Goal: Task Accomplishment & Management: Use online tool/utility

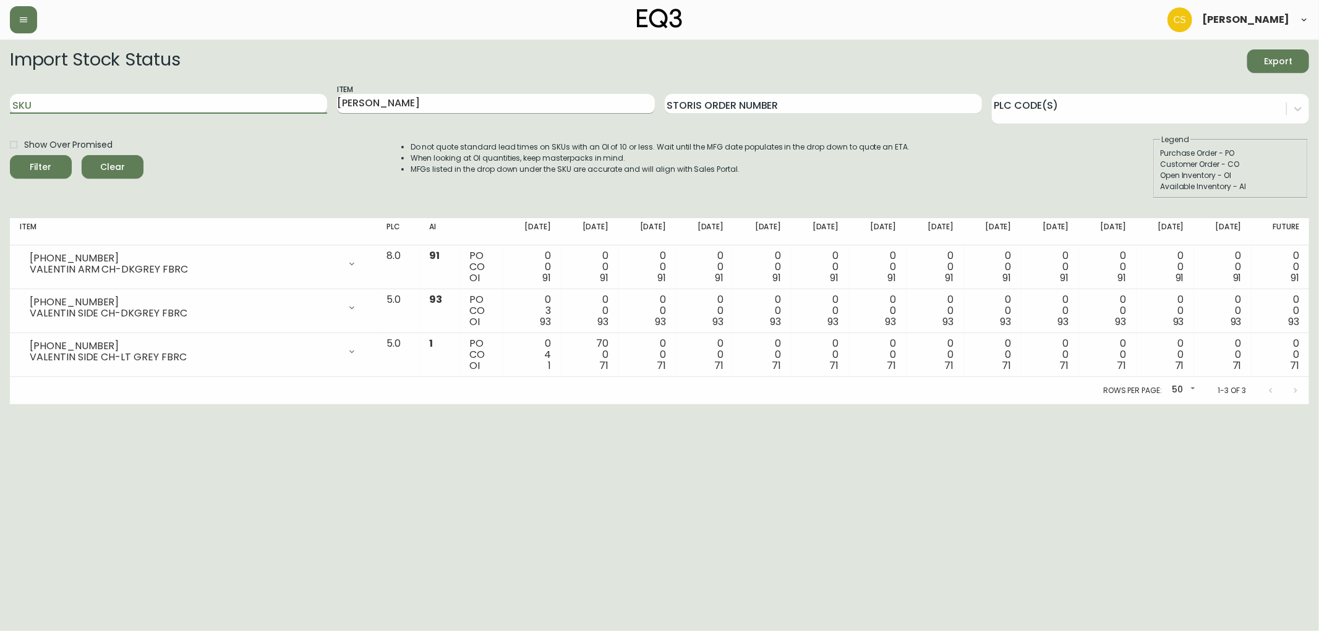
click at [217, 108] on input "SKU" at bounding box center [168, 104] width 317 height 20
drag, startPoint x: 401, startPoint y: 106, endPoint x: 238, endPoint y: 96, distance: 162.9
click at [238, 96] on div "SKU Item [PERSON_NAME] Order Number PLC Code(s)" at bounding box center [659, 104] width 1299 height 40
drag, startPoint x: 127, startPoint y: 114, endPoint x: 117, endPoint y: 107, distance: 11.5
click at [127, 114] on div "SKU" at bounding box center [168, 104] width 317 height 40
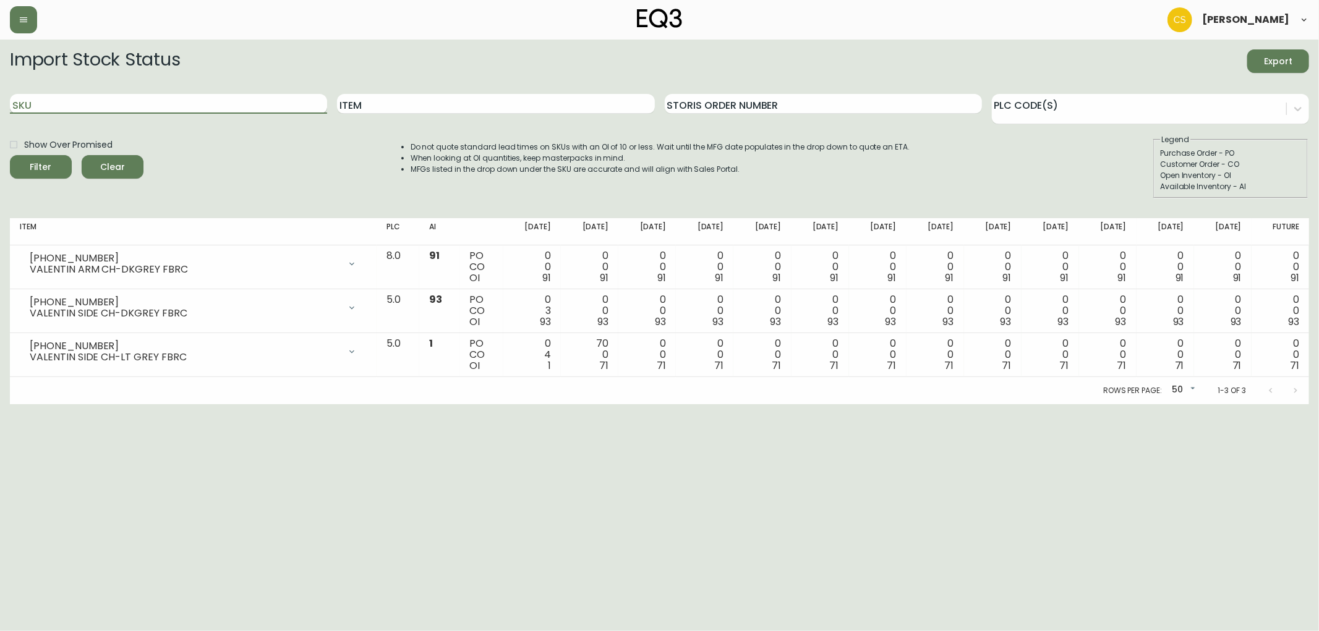
click at [116, 100] on input "SKU" at bounding box center [168, 104] width 317 height 20
paste input "[PHONE_NUMBER]"
type input "[PHONE_NUMBER]"
click at [10, 155] on button "Filter" at bounding box center [41, 166] width 62 height 23
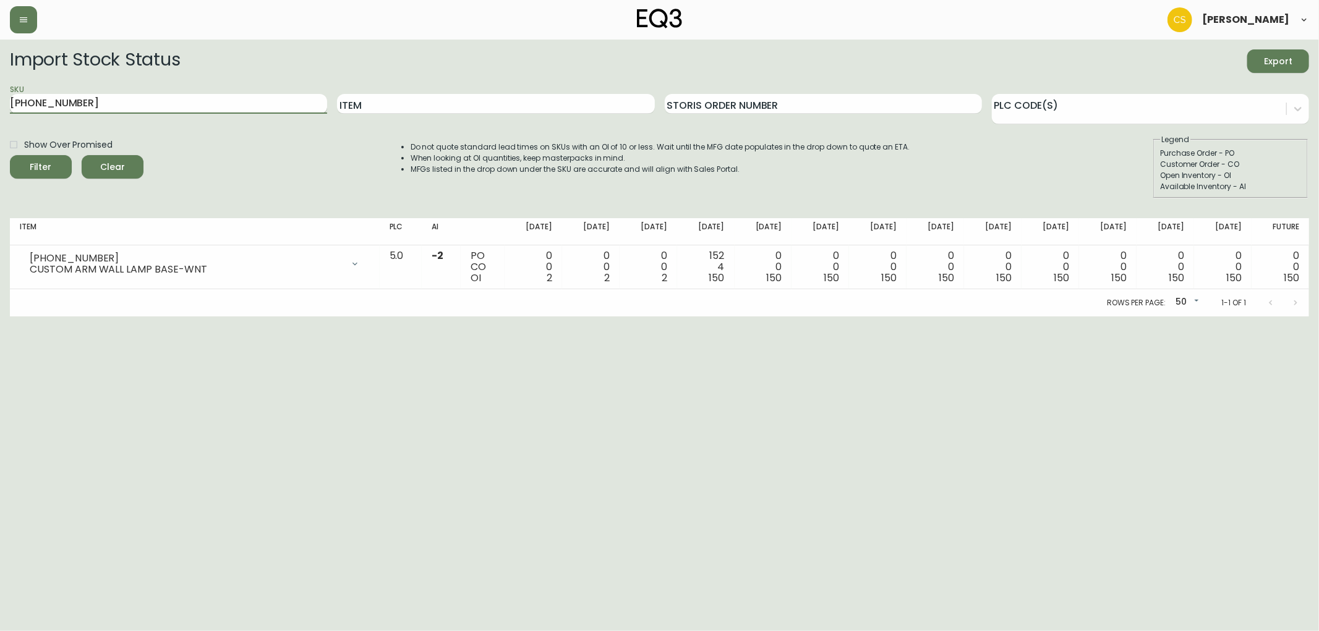
drag, startPoint x: 186, startPoint y: 116, endPoint x: 22, endPoint y: 107, distance: 164.8
click at [22, 107] on div "SKU [PHONE_NUMBER]" at bounding box center [168, 104] width 317 height 40
drag, startPoint x: 131, startPoint y: 113, endPoint x: 0, endPoint y: 108, distance: 131.2
click at [0, 108] on main "Import Stock Status Export SKU [PHONE_NUMBER] Item Storis Order Number PLC Code…" at bounding box center [659, 178] width 1319 height 277
click at [466, 129] on form "Import Stock Status Export SKU Item Storis Order Number PLC Code(s) Show Over P…" at bounding box center [659, 123] width 1299 height 149
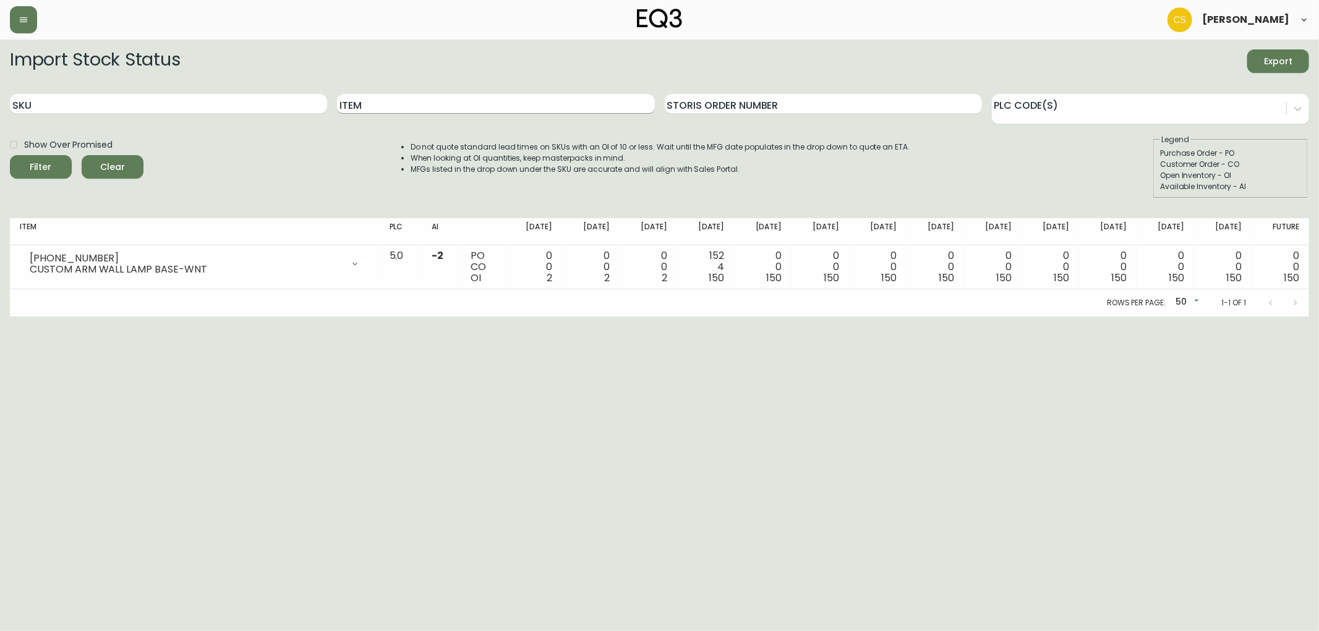
click at [456, 107] on input "Item" at bounding box center [495, 104] width 317 height 20
type input "grow"
click at [10, 155] on button "Filter" at bounding box center [41, 166] width 62 height 23
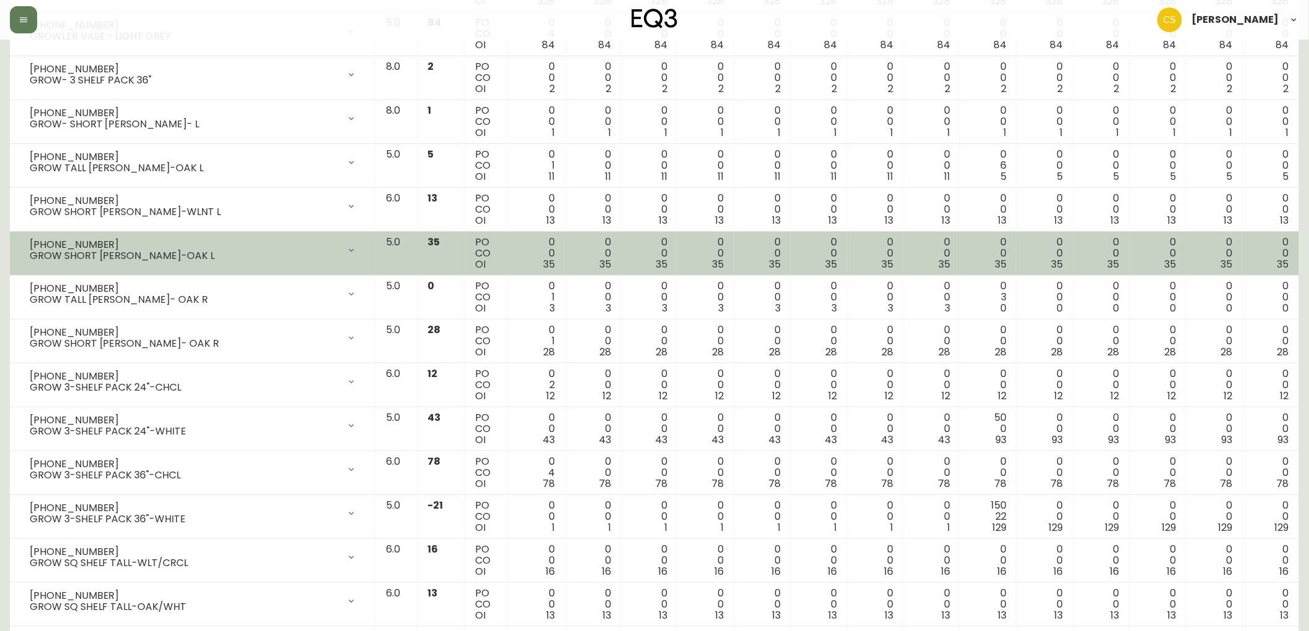
scroll to position [137, 0]
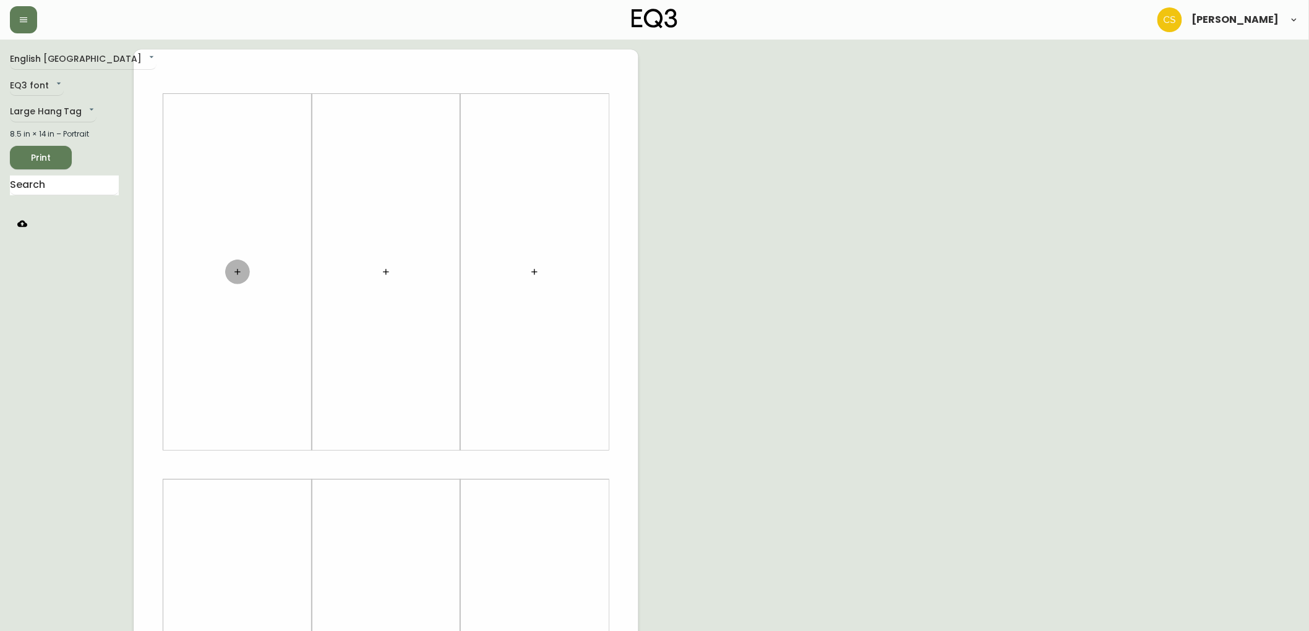
click at [241, 275] on icon "button" at bounding box center [238, 272] width 10 height 10
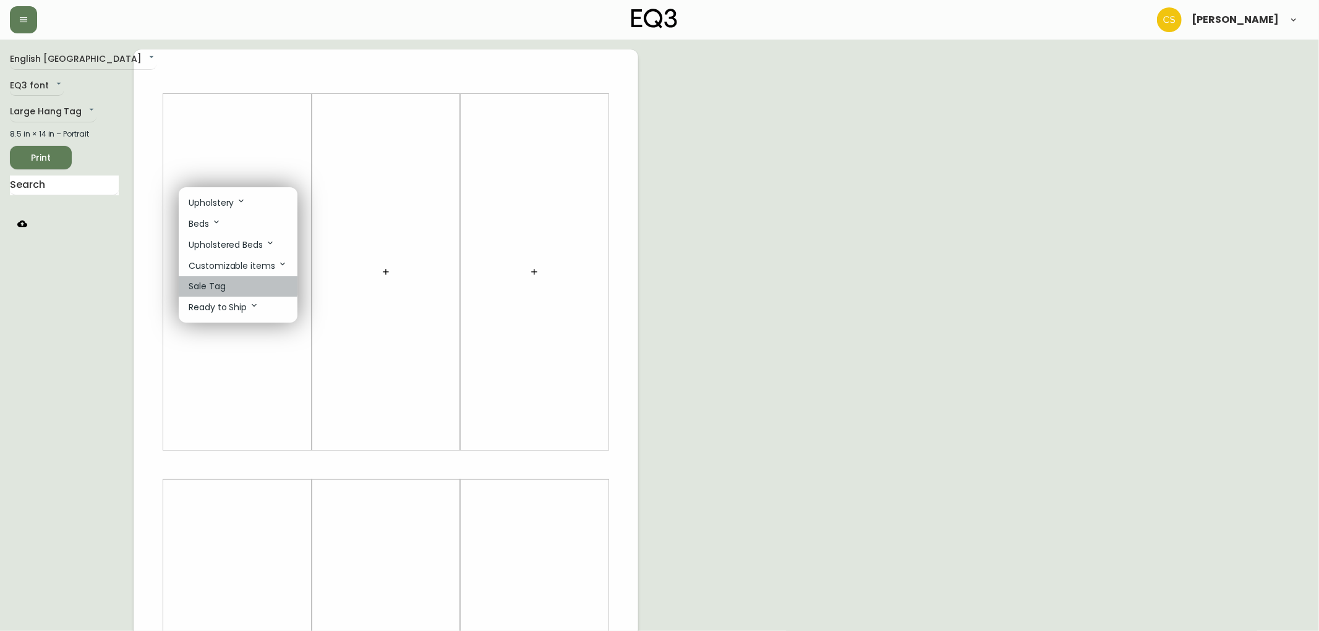
click at [232, 287] on li "Sale Tag" at bounding box center [238, 286] width 119 height 20
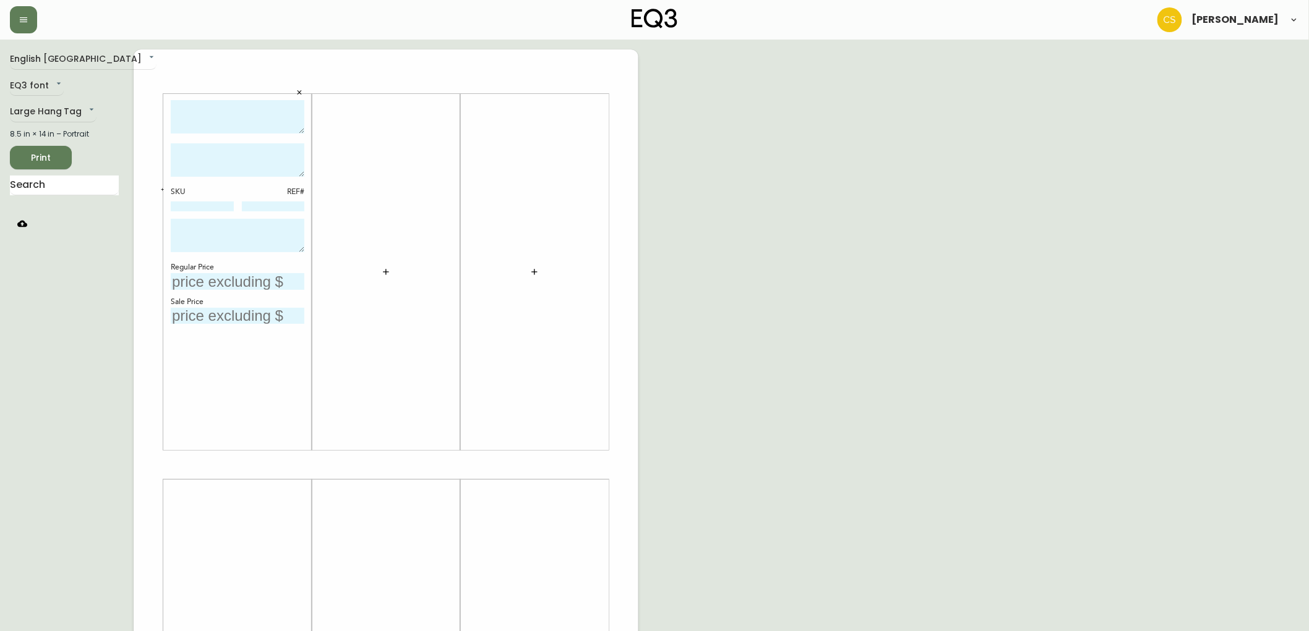
click at [391, 275] on button "button" at bounding box center [386, 272] width 25 height 25
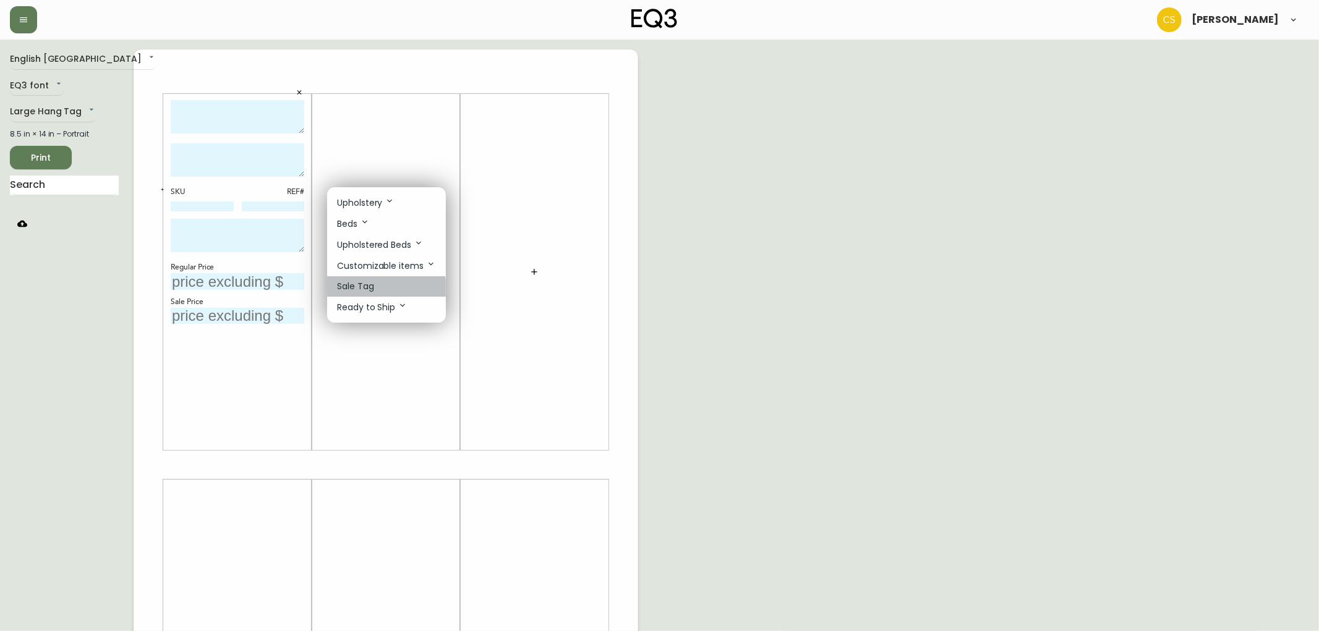
click at [375, 291] on li "Sale Tag" at bounding box center [386, 286] width 119 height 20
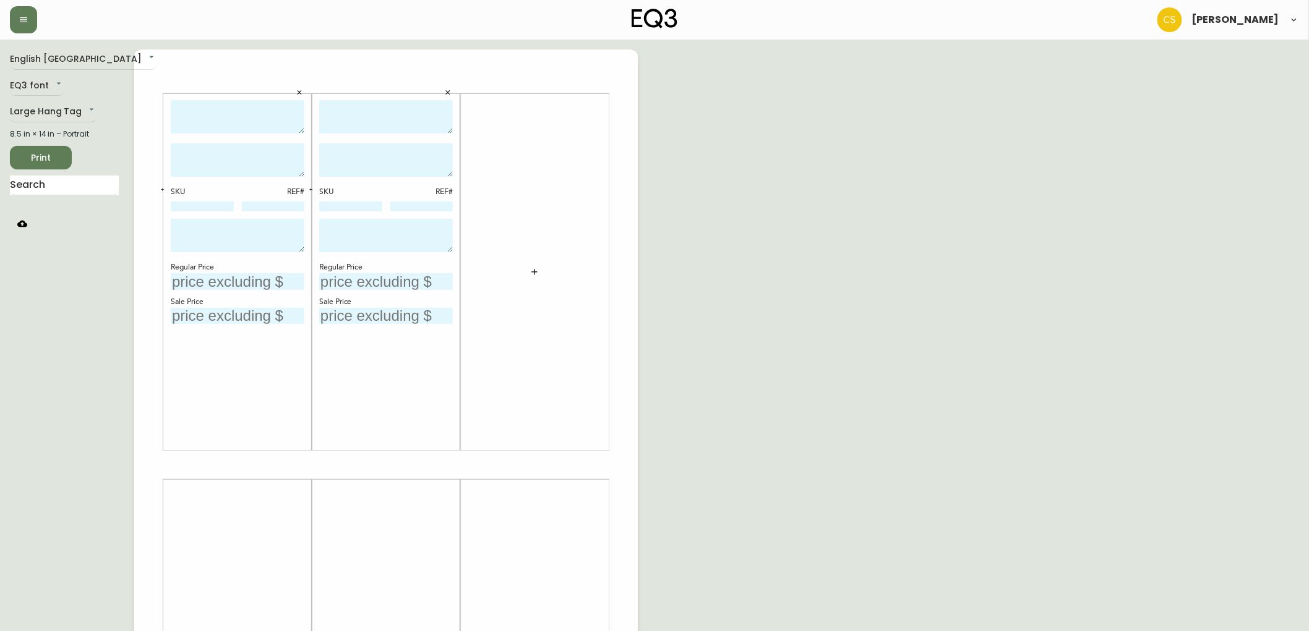
click at [304, 93] on button "button" at bounding box center [299, 92] width 19 height 19
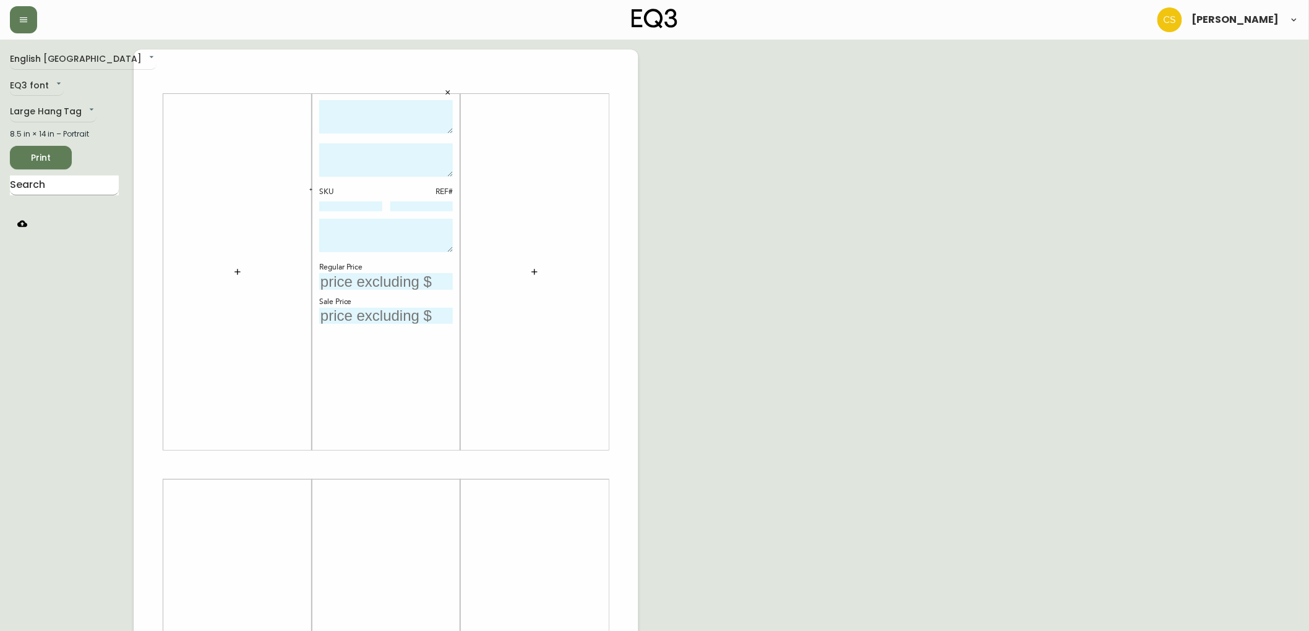
click at [46, 177] on input "text" at bounding box center [64, 186] width 109 height 20
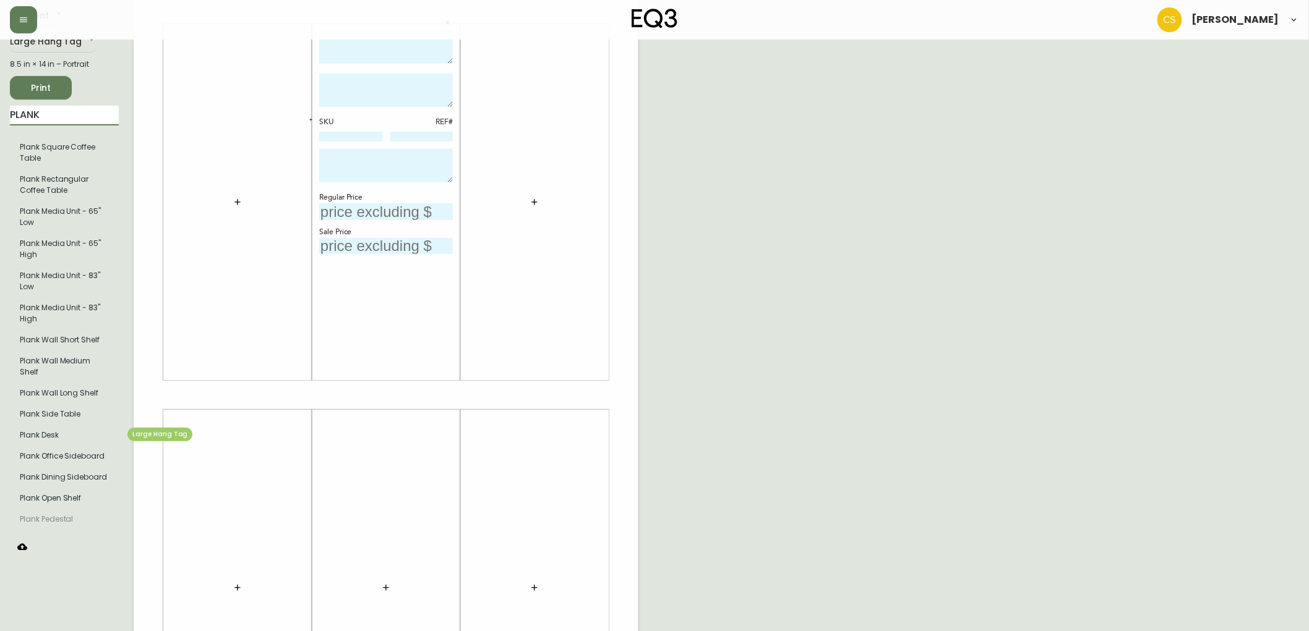
scroll to position [137, 0]
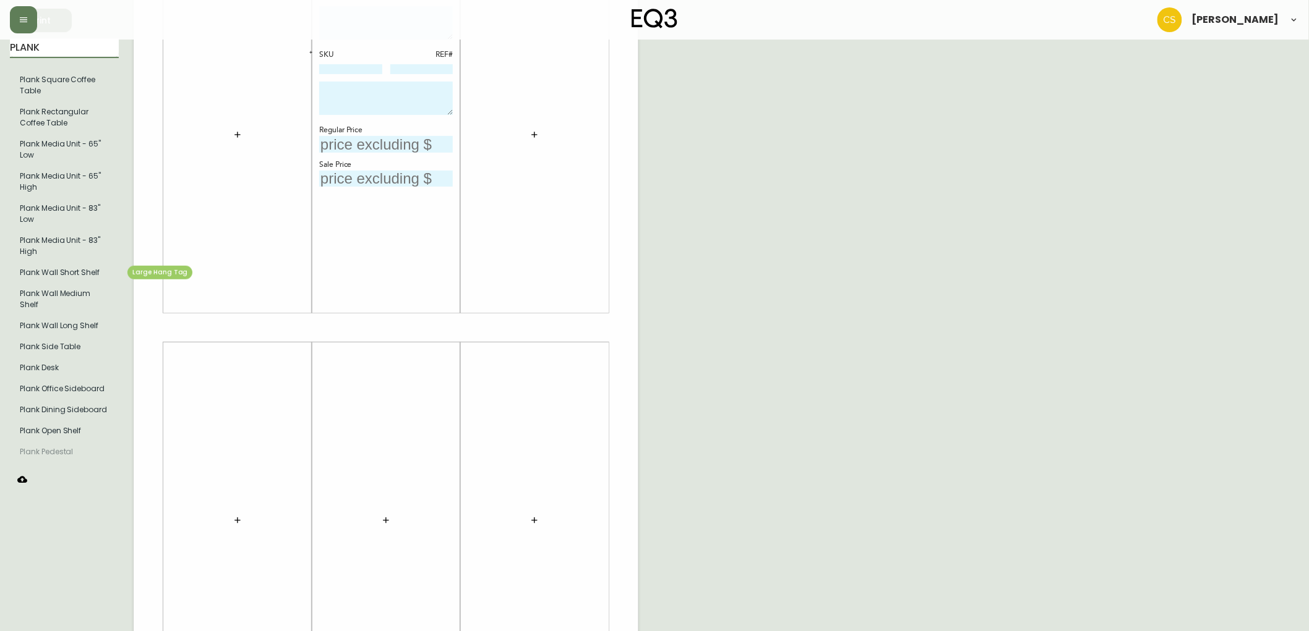
type input "PLANK"
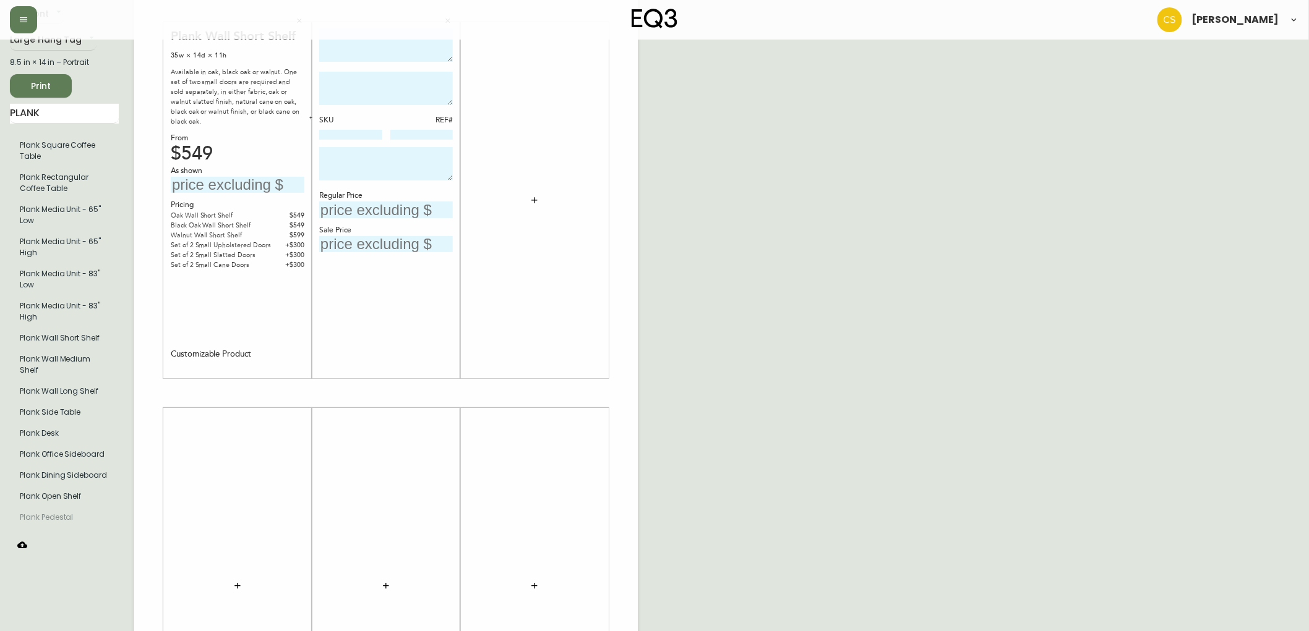
scroll to position [0, 0]
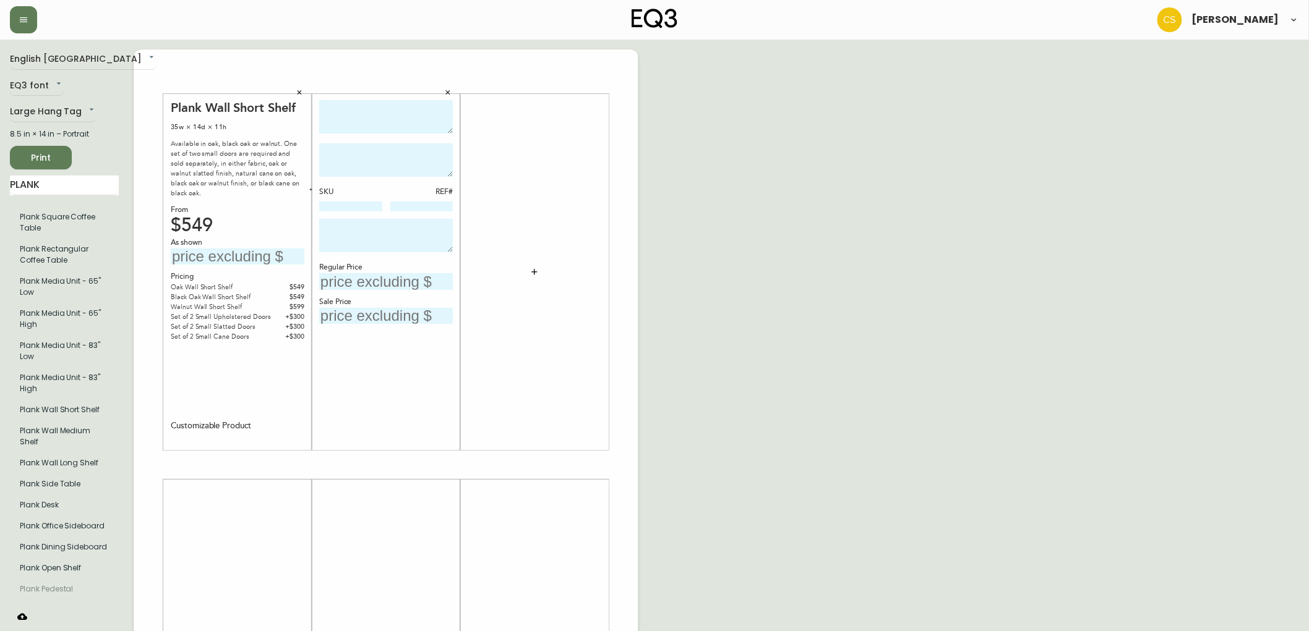
click at [221, 250] on input "text" at bounding box center [238, 257] width 134 height 17
type input "$849"
click at [746, 211] on div "English Canada en_CA EQ3 font EQ3 Large Hang Tag large 8.5 in × 14 in – Portrai…" at bounding box center [654, 464] width 1289 height 831
click at [388, 111] on textarea at bounding box center [386, 117] width 134 height 34
type textarea "CUSTOM PENDANT BASE - BRASS"
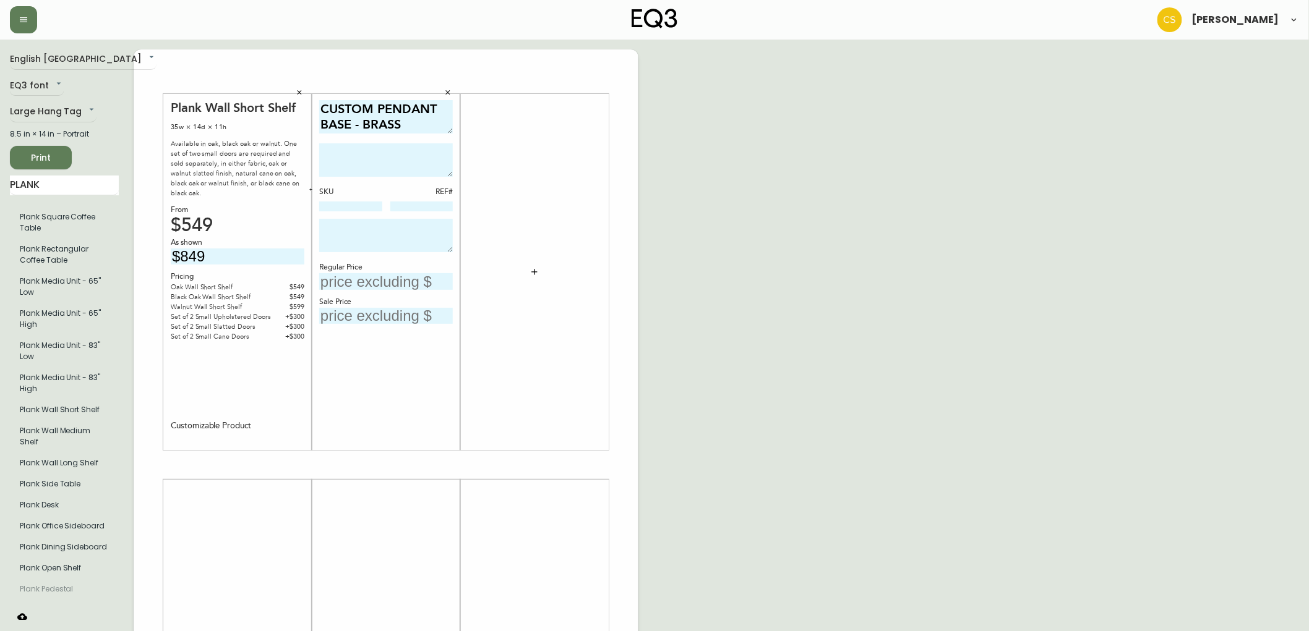
click at [355, 275] on input "text" at bounding box center [386, 281] width 134 height 17
type input "$59.99"
click at [369, 162] on textarea at bounding box center [386, 159] width 134 height 33
paste textarea "Our Custom pendant base serves as both a lighting option on its own, or as the …"
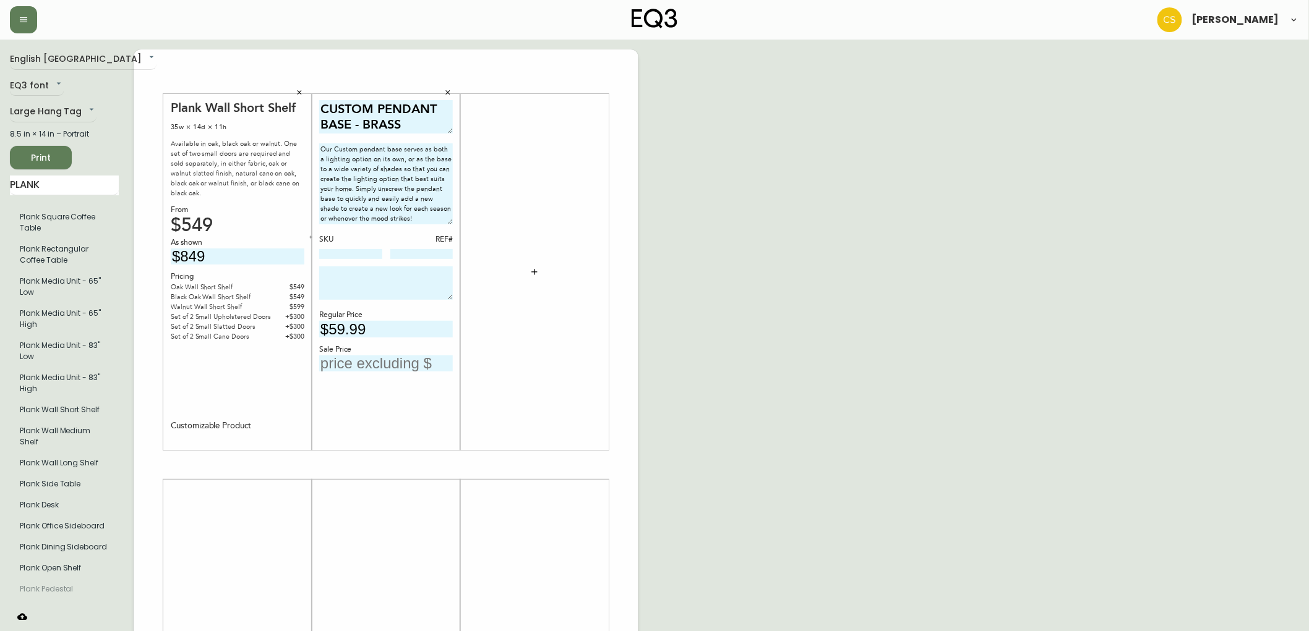
drag, startPoint x: 450, startPoint y: 171, endPoint x: 448, endPoint y: 219, distance: 47.7
click at [448, 219] on textarea "Our Custom pendant base serves as both a lighting option on its own, or as the …" at bounding box center [386, 183] width 134 height 81
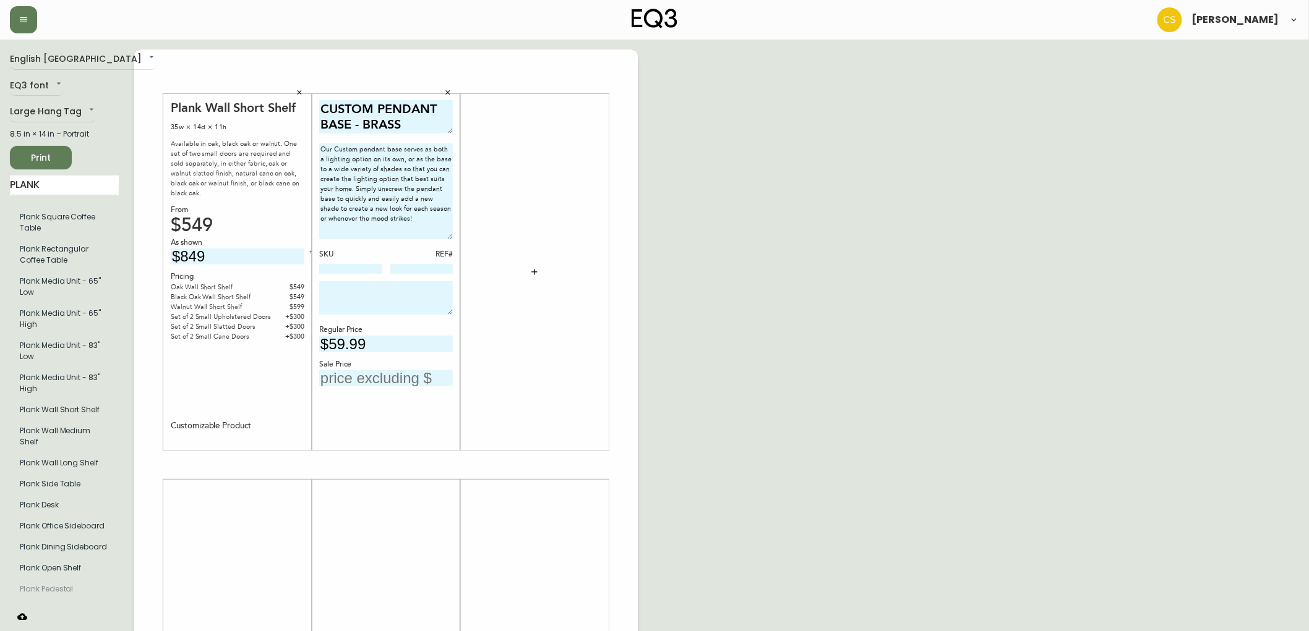
drag, startPoint x: 444, startPoint y: 220, endPoint x: 448, endPoint y: 256, distance: 36.1
click at [448, 239] on textarea "Our Custom pendant base serves as both a lighting option on its own, or as the …" at bounding box center [386, 191] width 134 height 96
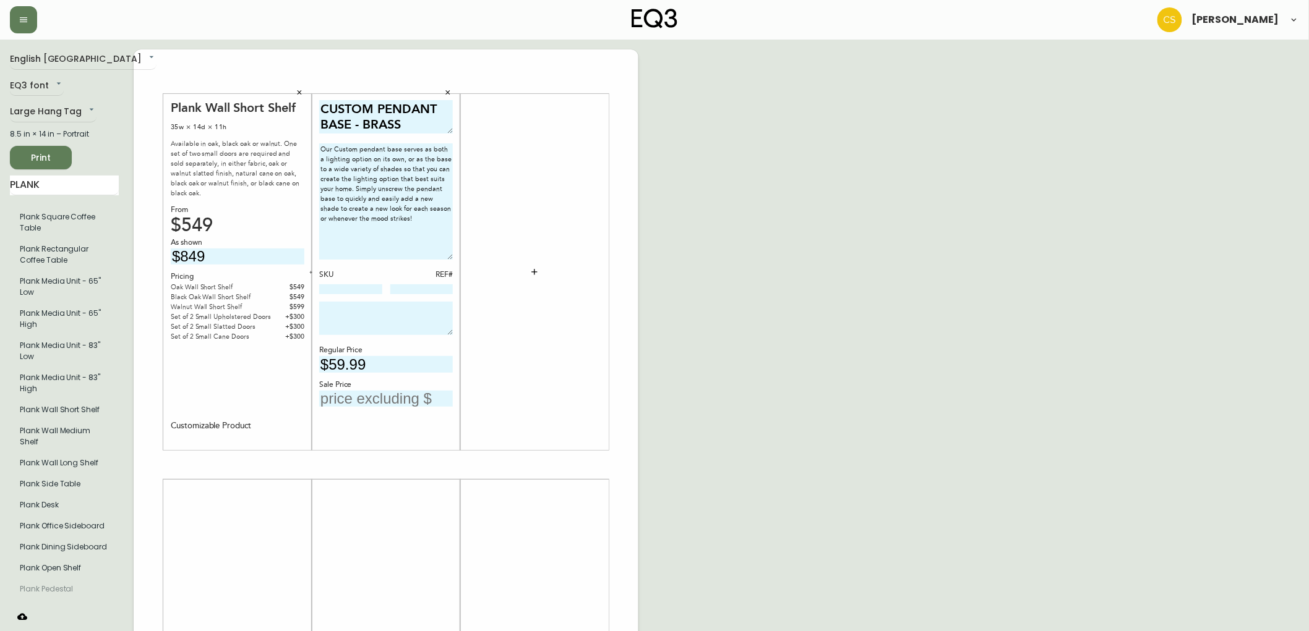
click at [428, 226] on textarea "Our Custom pendant base serves as both a lighting option on its own, or as the …" at bounding box center [386, 201] width 134 height 116
paste textarea "Bulb type: E26 - 40W (not included) Cord length: 118""
type textarea "Our Custom pendant base serves as both a lighting option on its own, or as the …"
click at [327, 285] on input at bounding box center [350, 289] width 63 height 10
paste input "3180-522-4"
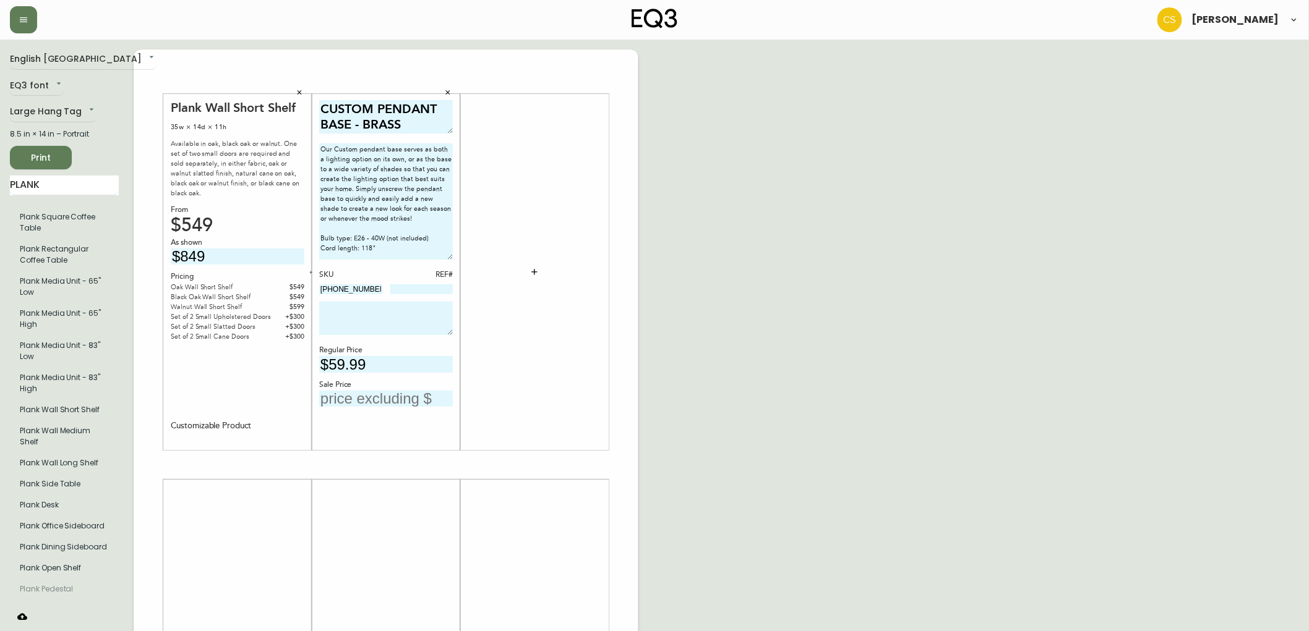
type input "3180-522-4"
click at [341, 314] on textarea at bounding box center [386, 318] width 134 height 33
type textarea "D"
type textarea "FLOOR MODEL CLEARANCE. FINAL SALE. DISCONTINUED COLOUR."
click at [418, 293] on input at bounding box center [421, 289] width 63 height 10
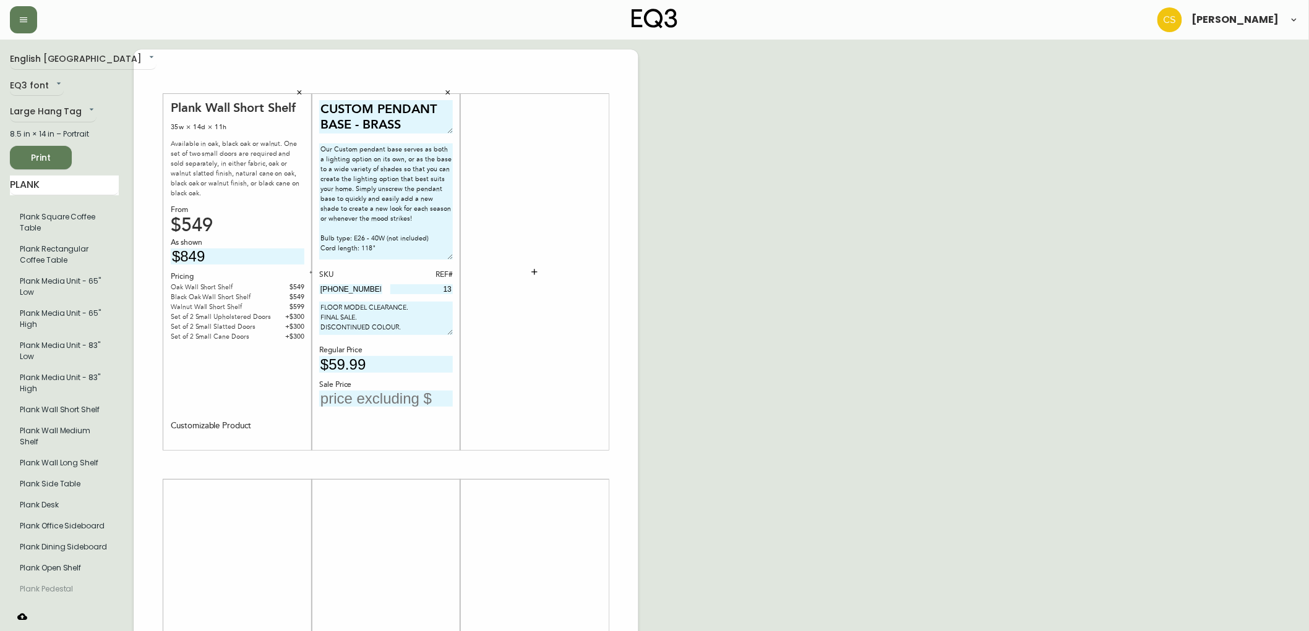
type input "13"
click at [372, 398] on input "text" at bounding box center [386, 399] width 134 height 17
type input "$39"
drag, startPoint x: 872, startPoint y: 110, endPoint x: 858, endPoint y: 108, distance: 13.7
click at [872, 110] on div "English Canada en_CA EQ3 font EQ3 Large Hang Tag large 8.5 in × 14 in – Portrai…" at bounding box center [654, 464] width 1289 height 831
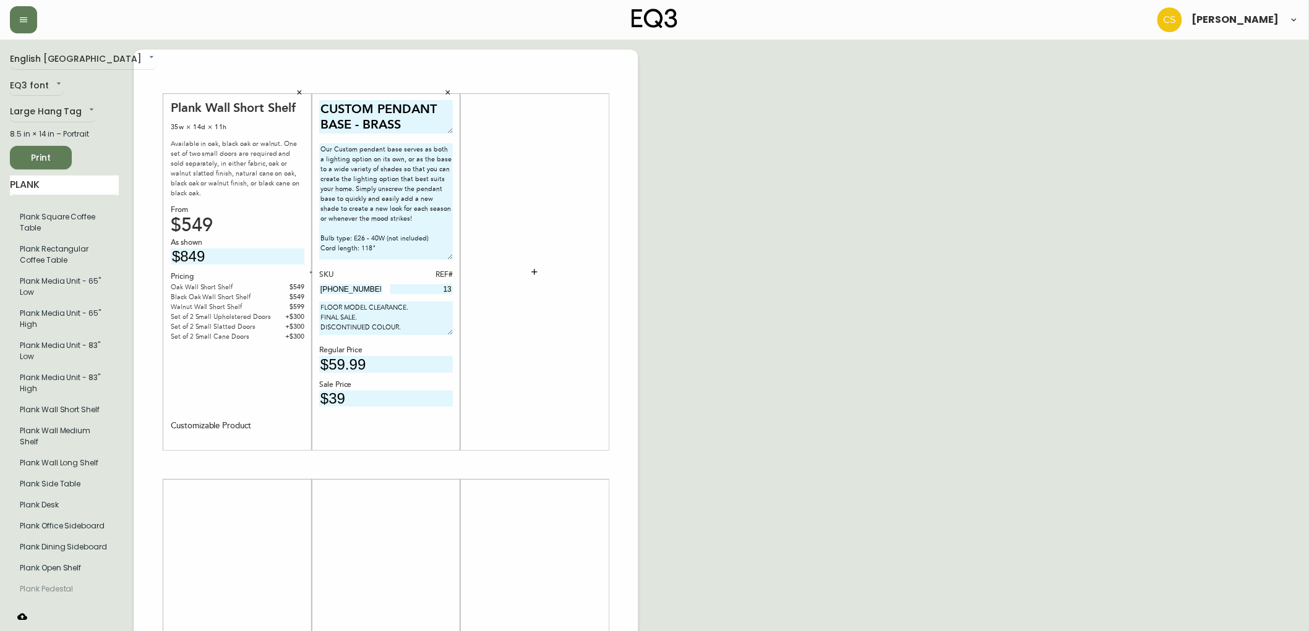
click at [530, 274] on icon "button" at bounding box center [534, 272] width 10 height 10
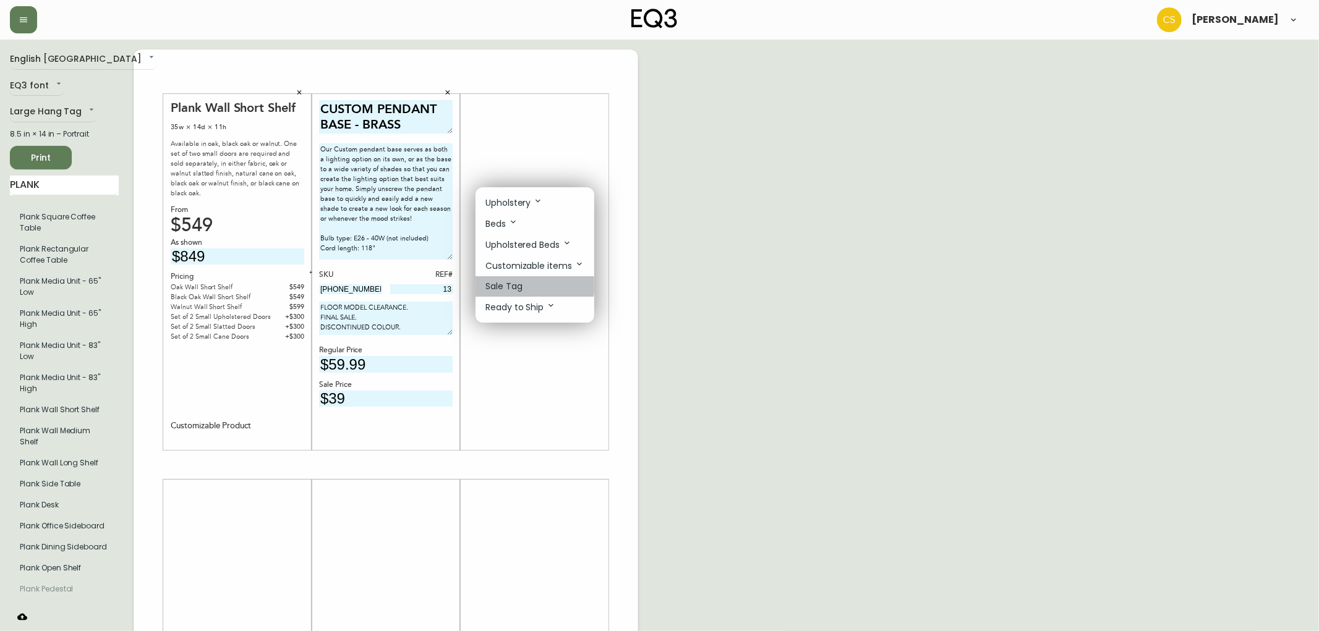
click at [523, 281] on li "Sale Tag" at bounding box center [535, 286] width 119 height 20
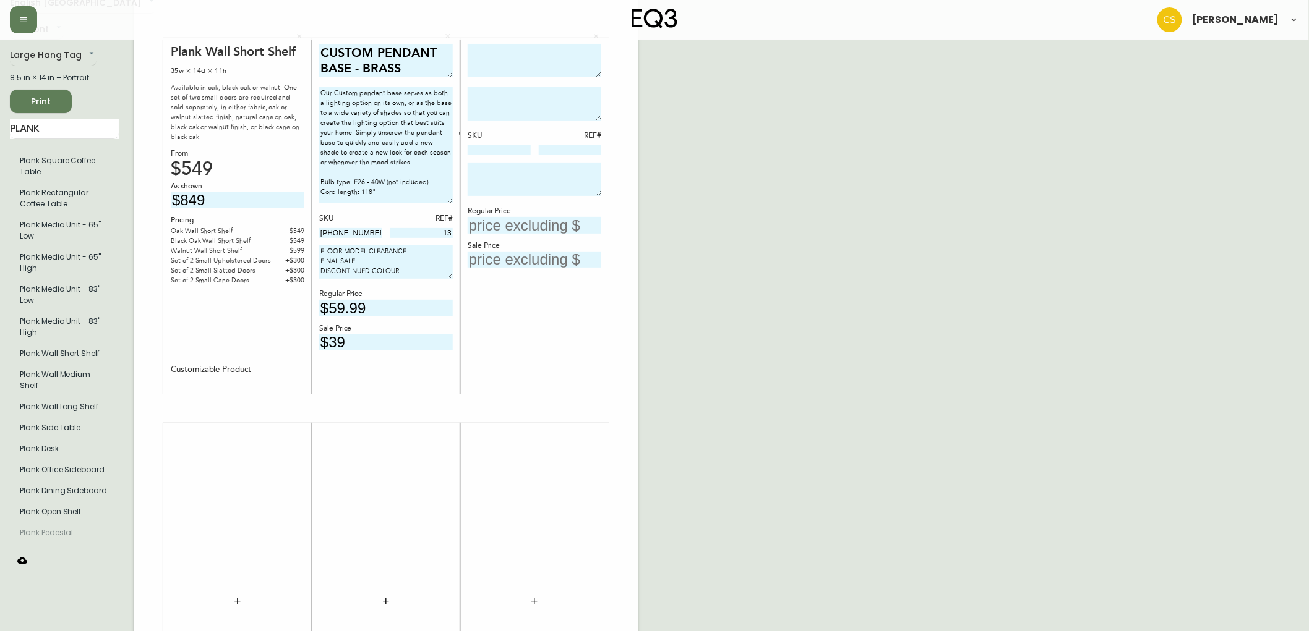
scroll to position [43, 0]
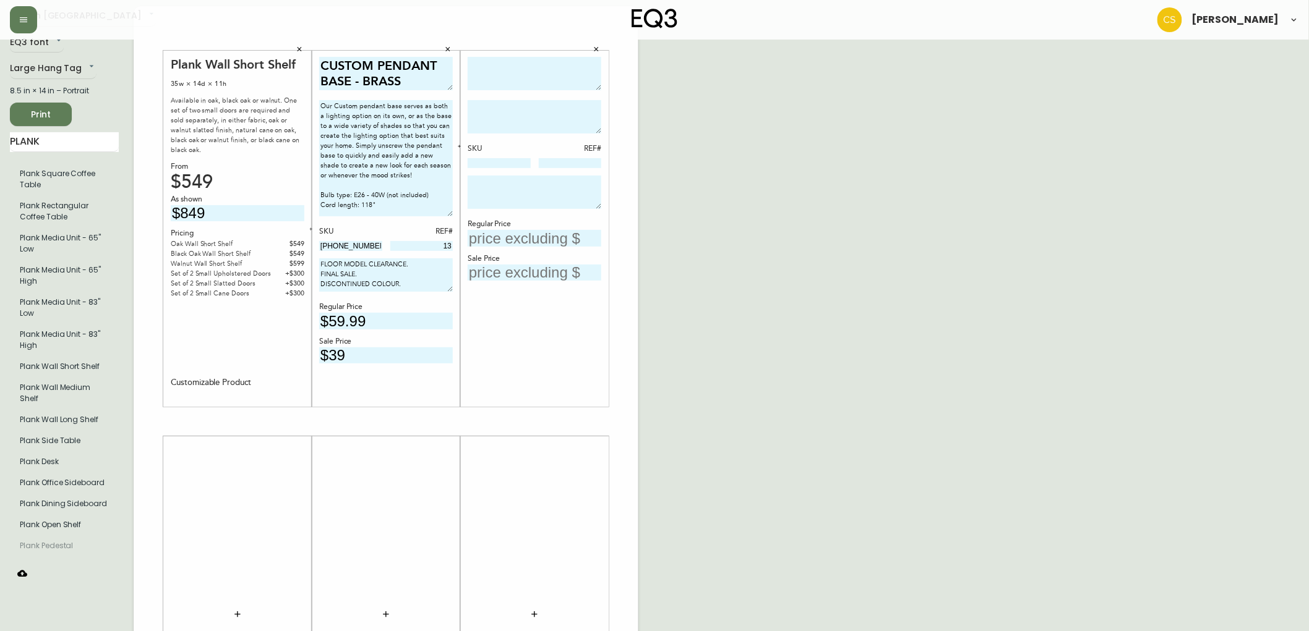
click at [506, 88] on textarea at bounding box center [535, 74] width 134 height 34
type textarea "SLIMLINE PENDANT - BLACK"
click at [517, 188] on textarea at bounding box center [535, 192] width 134 height 33
paste textarea "The Slimline Pendant features a simple streamlined design illuminated by LED li…"
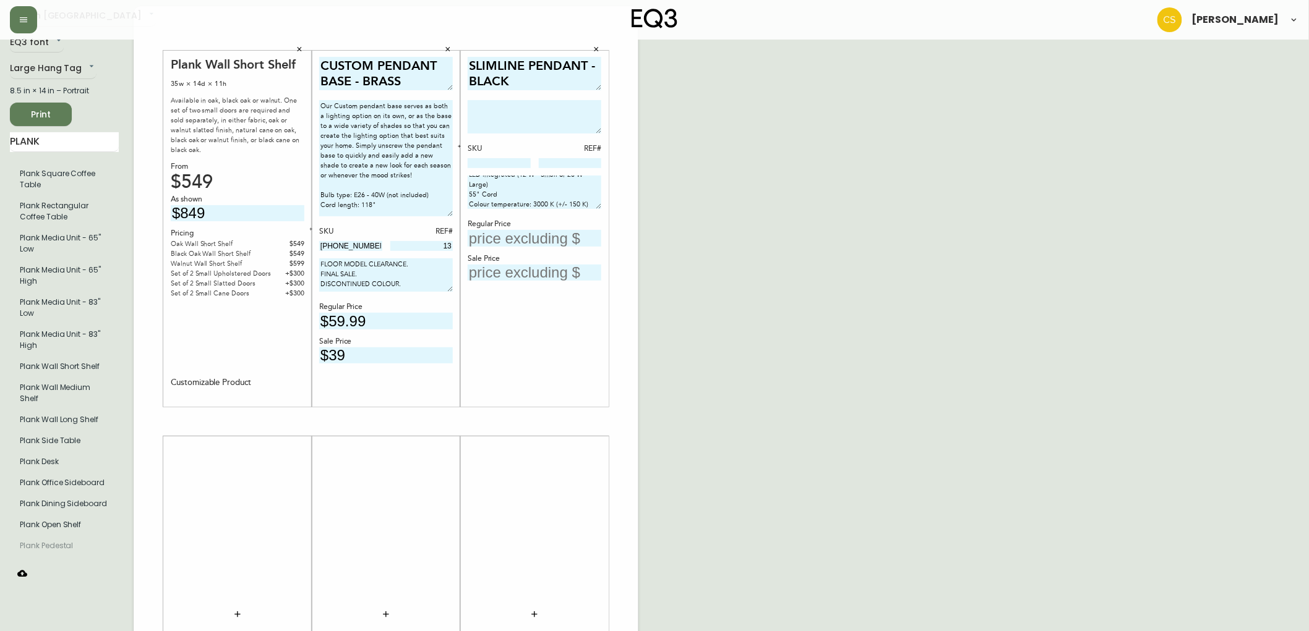
drag, startPoint x: 589, startPoint y: 200, endPoint x: 403, endPoint y: 139, distance: 196.1
click at [403, 139] on div "Plank Wall Short Shelf 35w × 14d × 11h Available in oak, black oak or walnut. O…" at bounding box center [386, 421] width 505 height 831
type textarea "The Slimline Pendant features a simple streamlined design illuminated by LED li…"
click at [534, 119] on textarea at bounding box center [535, 116] width 134 height 33
paste textarea "The Slimline Pendant features a simple streamlined design illuminated by LED li…"
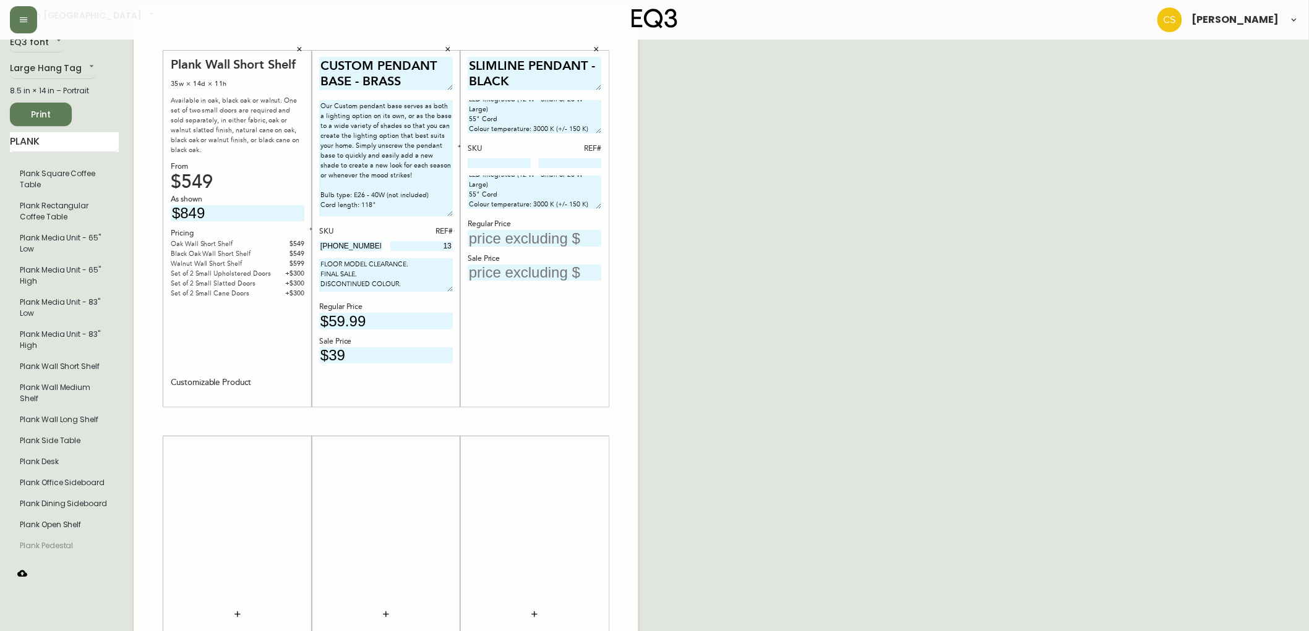
type textarea "The Slimline Pendant features a simple streamlined design illuminated by LED li…"
drag, startPoint x: 586, startPoint y: 204, endPoint x: 428, endPoint y: 140, distance: 170.9
click at [428, 140] on div "Plank Wall Short Shelf 35w × 14d × 11h Available in oak, black oak or walnut. O…" at bounding box center [386, 421] width 505 height 831
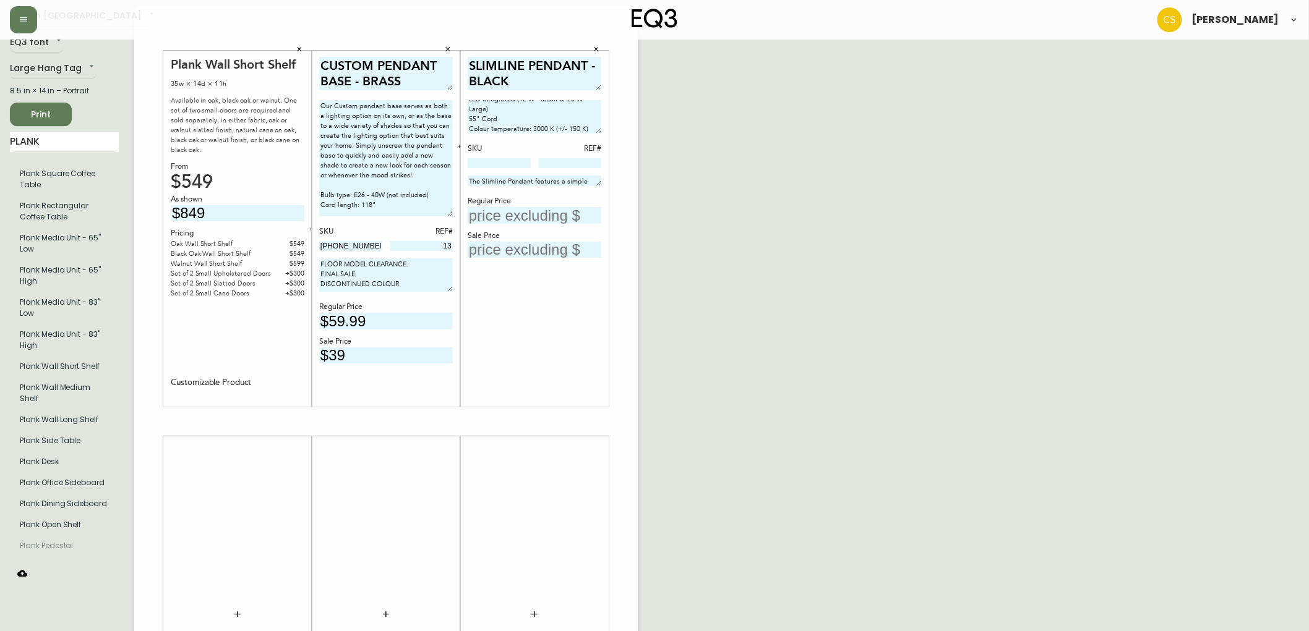
drag, startPoint x: 591, startPoint y: 204, endPoint x: 340, endPoint y: 132, distance: 261.3
click at [340, 132] on div "Plank Wall Short Shelf 35w × 14d × 11h Available in oak, black oak or walnut. O…" at bounding box center [386, 421] width 505 height 831
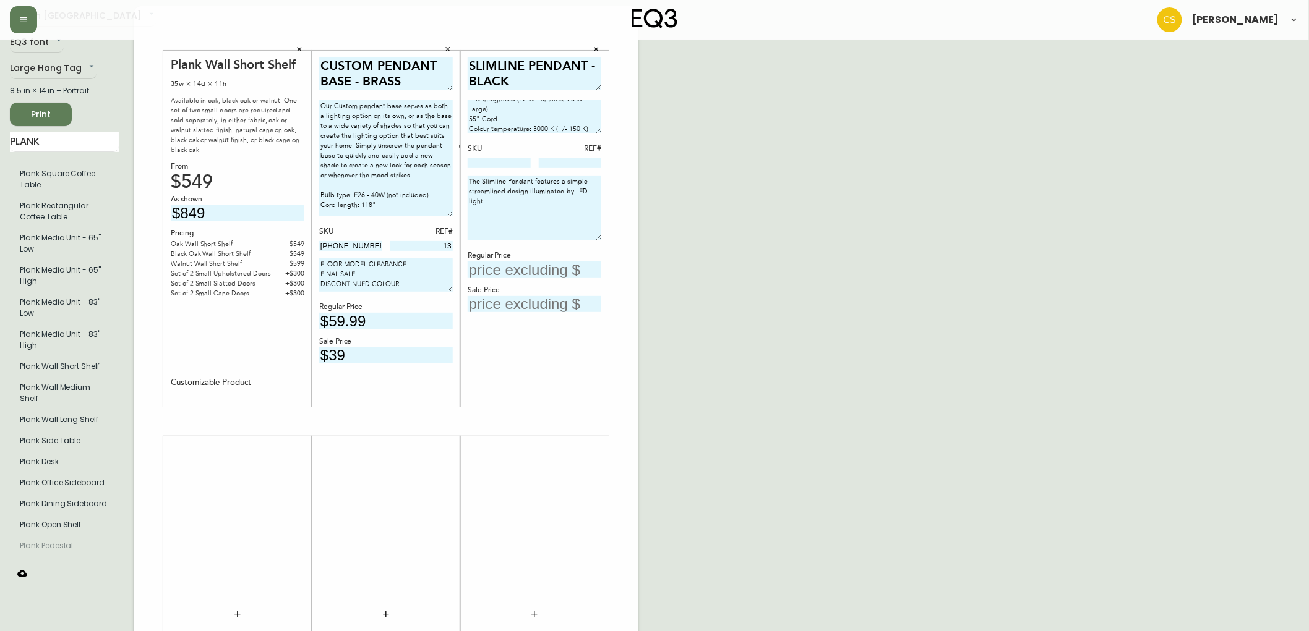
drag, startPoint x: 595, startPoint y: 184, endPoint x: 590, endPoint y: 224, distance: 41.1
click at [596, 239] on textarea "The Slimline Pendant features a simple streamlined design illuminated by LED li…" at bounding box center [535, 208] width 134 height 65
drag, startPoint x: 589, startPoint y: 208, endPoint x: 435, endPoint y: 146, distance: 166.2
click at [435, 146] on div "Plank Wall Short Shelf 35w × 14d × 11h Available in oak, black oak or walnut. O…" at bounding box center [386, 421] width 505 height 831
type textarea "ht."
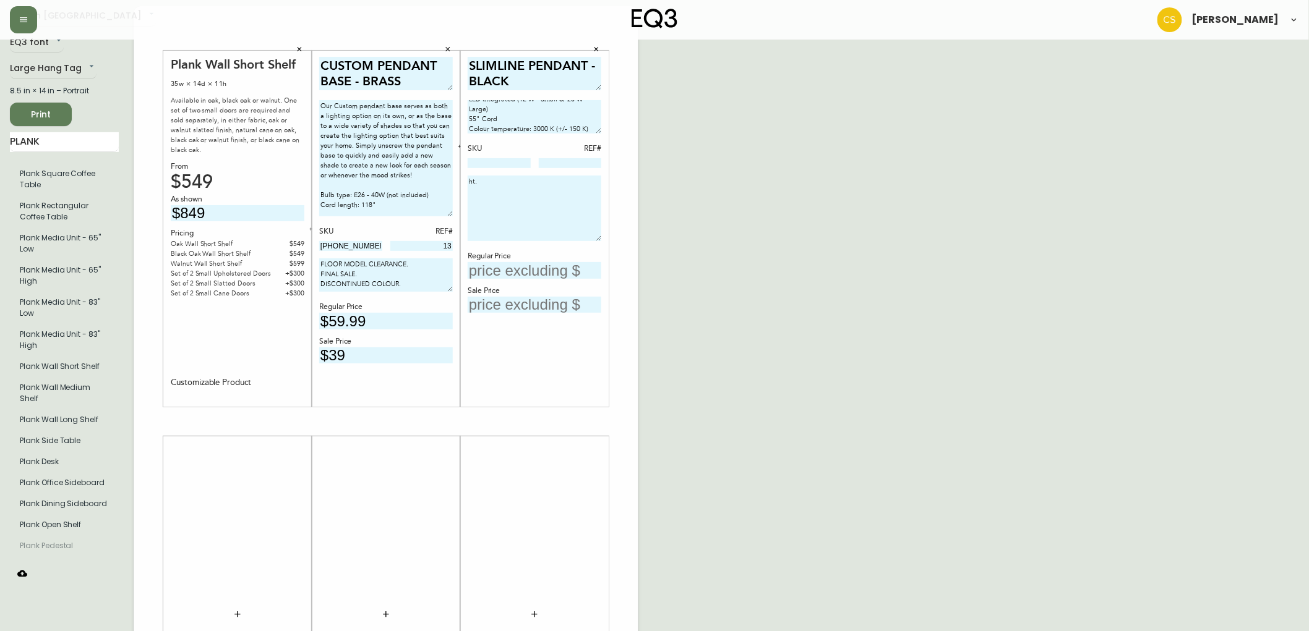
drag, startPoint x: 577, startPoint y: 202, endPoint x: 425, endPoint y: 151, distance: 159.8
click at [425, 151] on div "Plank Wall Short Shelf 35w × 14d × 11h Available in oak, black oak or walnut. O…" at bounding box center [386, 421] width 505 height 831
drag, startPoint x: 595, startPoint y: 238, endPoint x: 584, endPoint y: 200, distance: 39.8
click at [584, 200] on textarea at bounding box center [535, 189] width 134 height 27
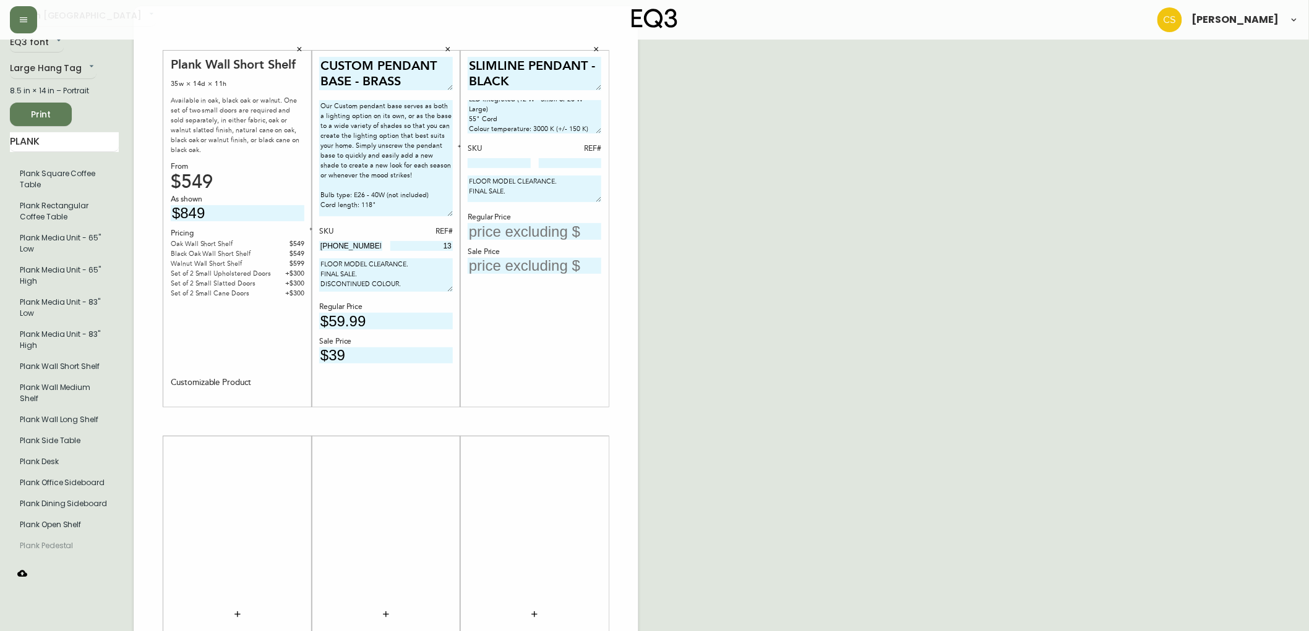
type textarea "FLOOR MODEL CLEARANCE. FINAL SALE."
click at [522, 236] on input "text" at bounding box center [535, 231] width 134 height 17
type input "$199.99"
click at [522, 268] on input "text" at bounding box center [535, 266] width 134 height 17
click at [489, 264] on input "text" at bounding box center [535, 266] width 134 height 17
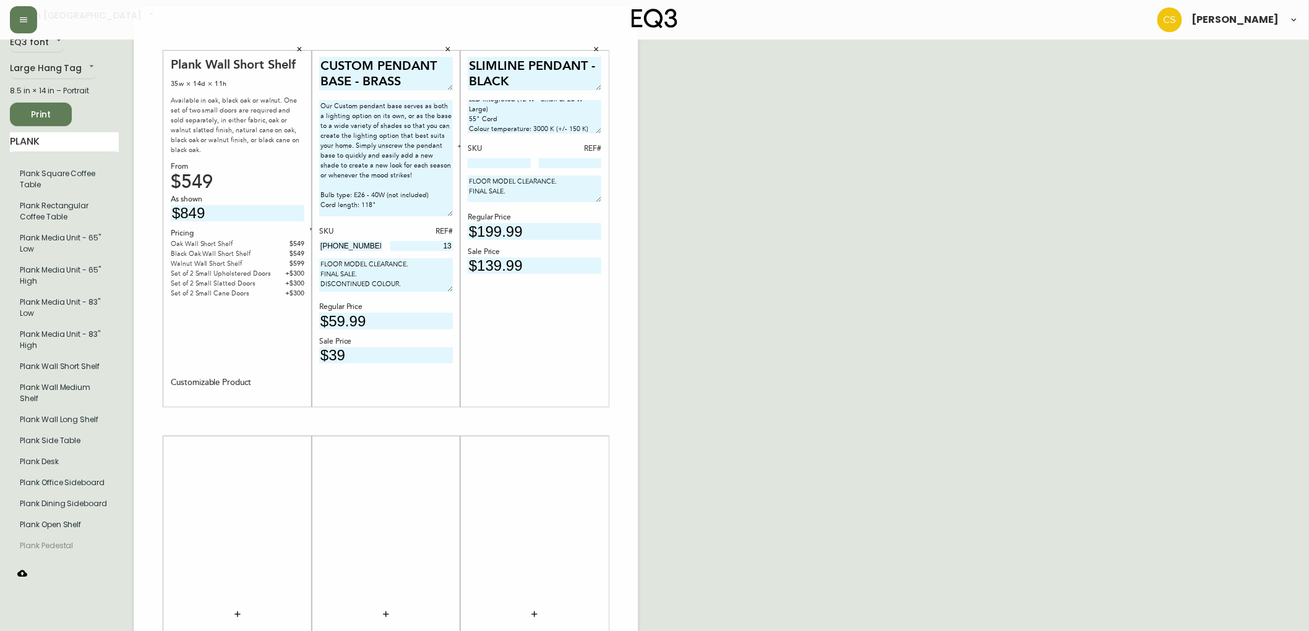
type input "$139.99"
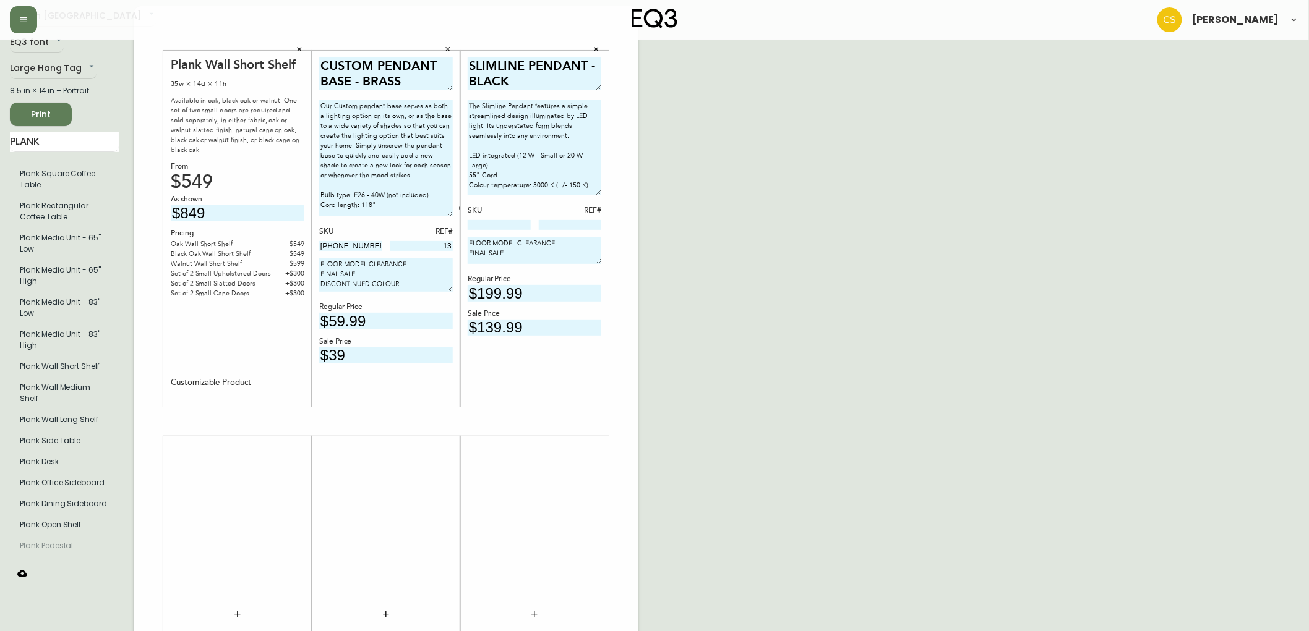
drag, startPoint x: 596, startPoint y: 126, endPoint x: 587, endPoint y: 188, distance: 62.4
click at [587, 188] on textarea "The Slimline Pendant features a simple streamlined design illuminated by LED li…" at bounding box center [535, 147] width 134 height 95
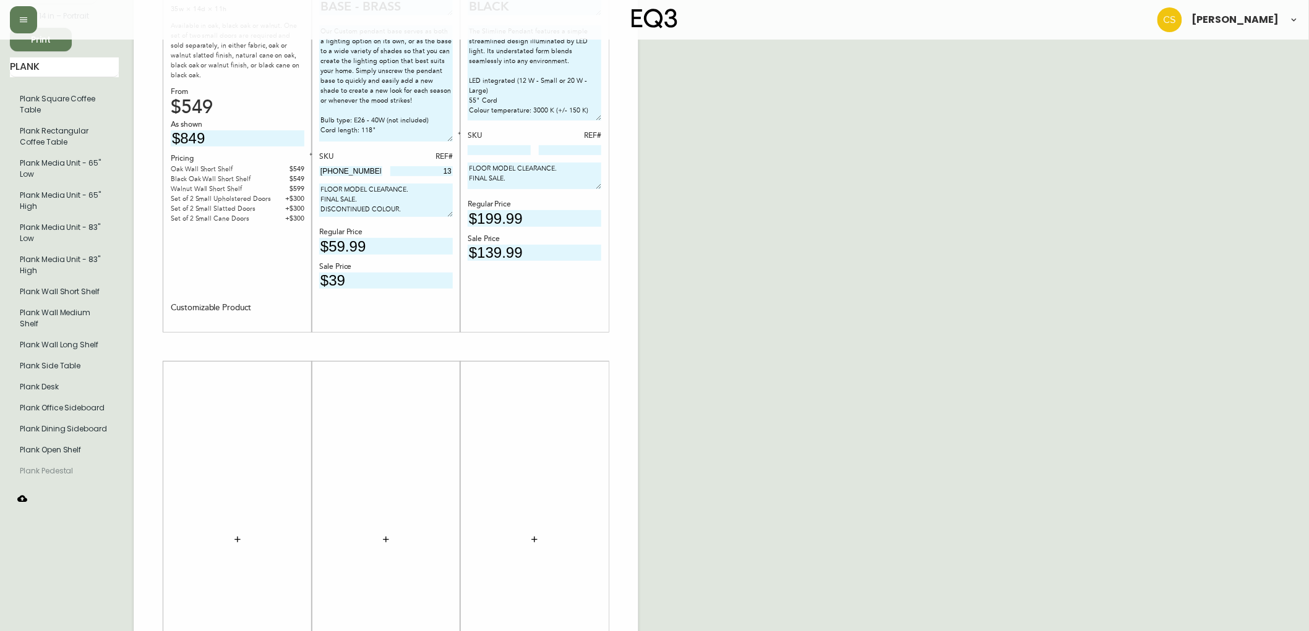
scroll to position [181, 0]
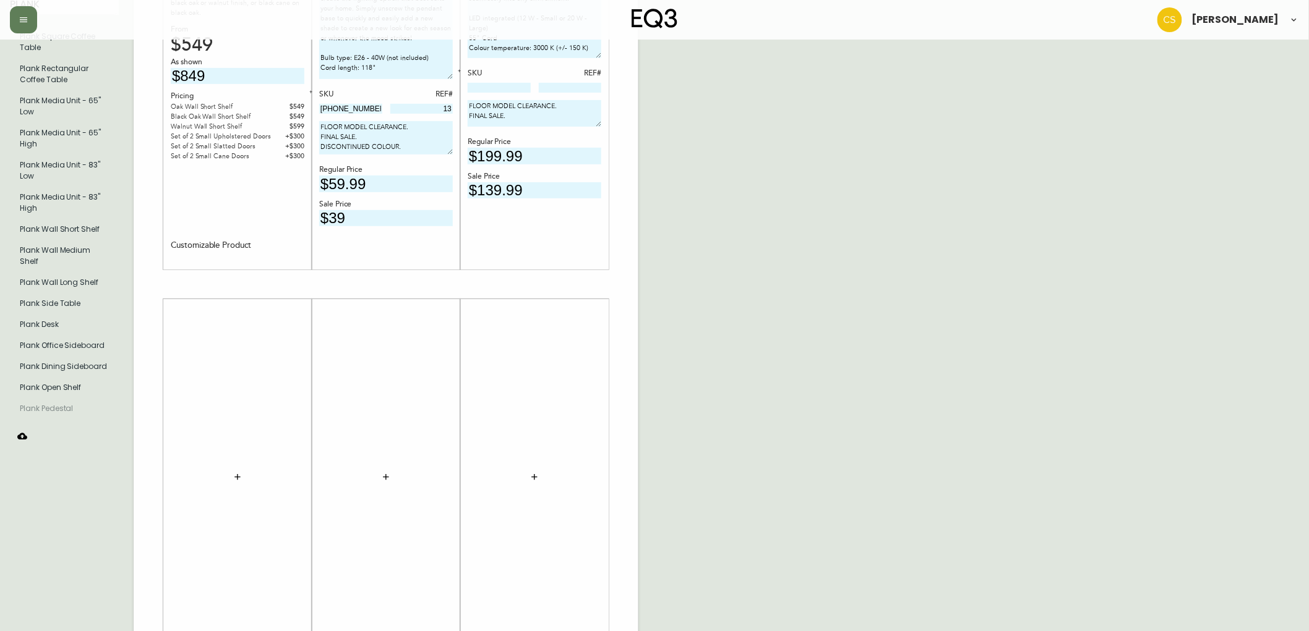
click at [239, 474] on icon "button" at bounding box center [238, 477] width 10 height 10
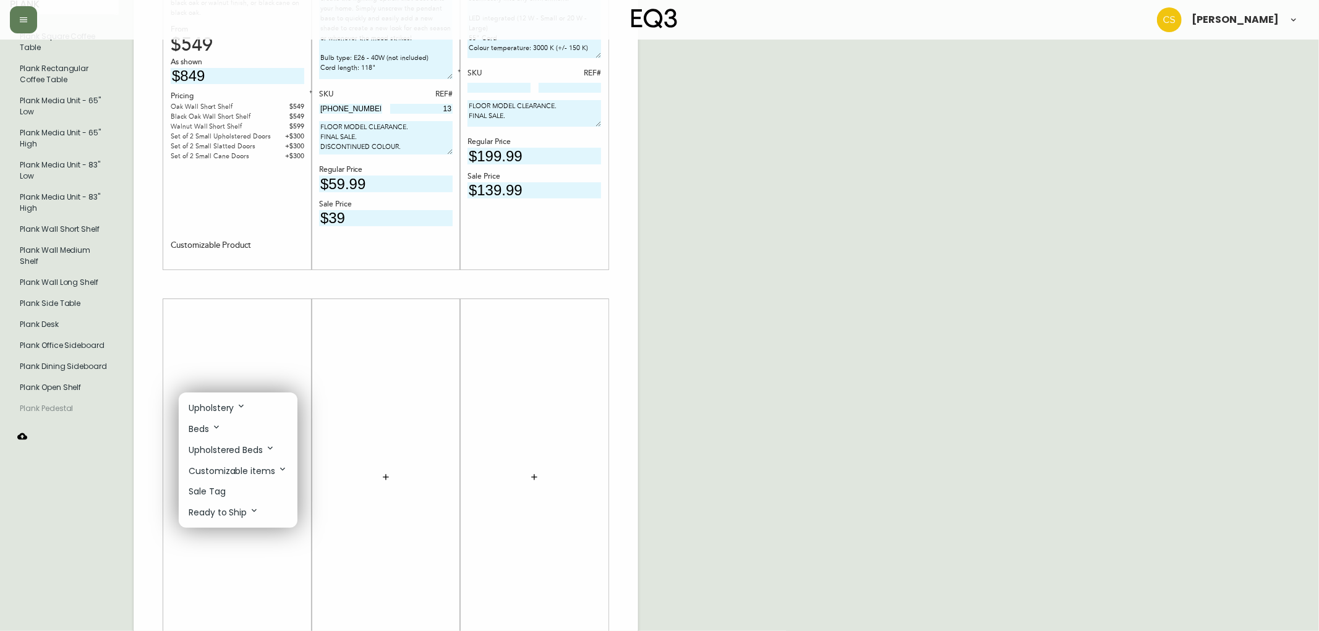
click at [225, 491] on p "Sale Tag" at bounding box center [207, 491] width 37 height 13
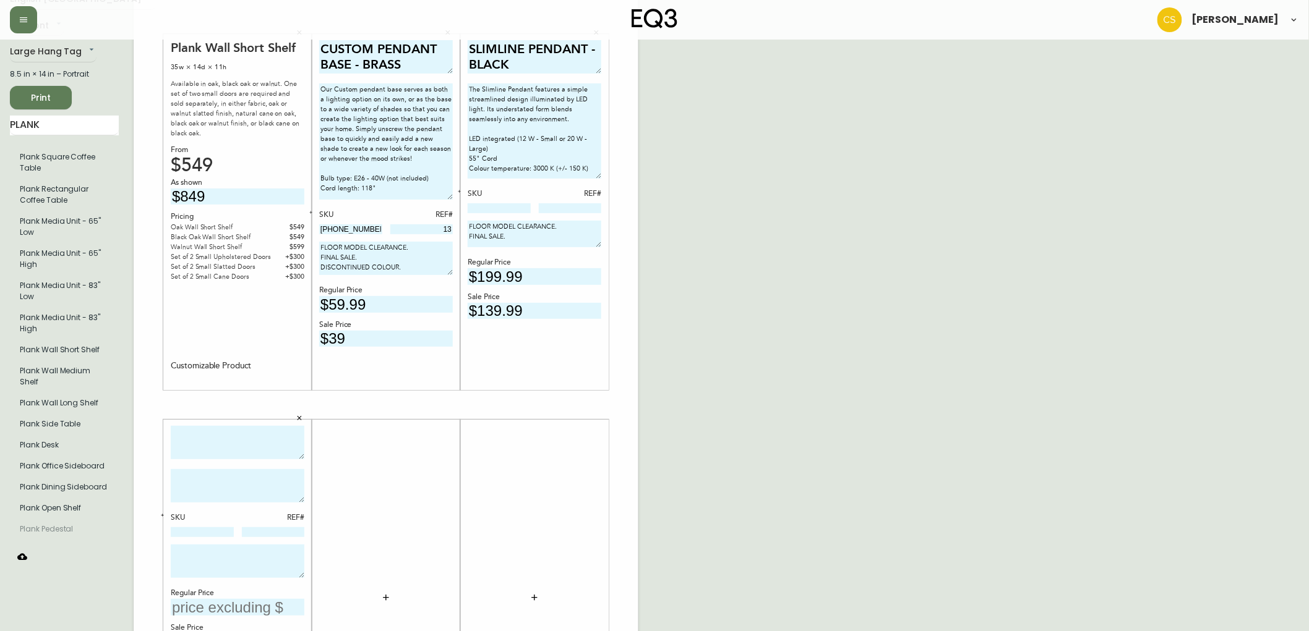
scroll to position [0, 0]
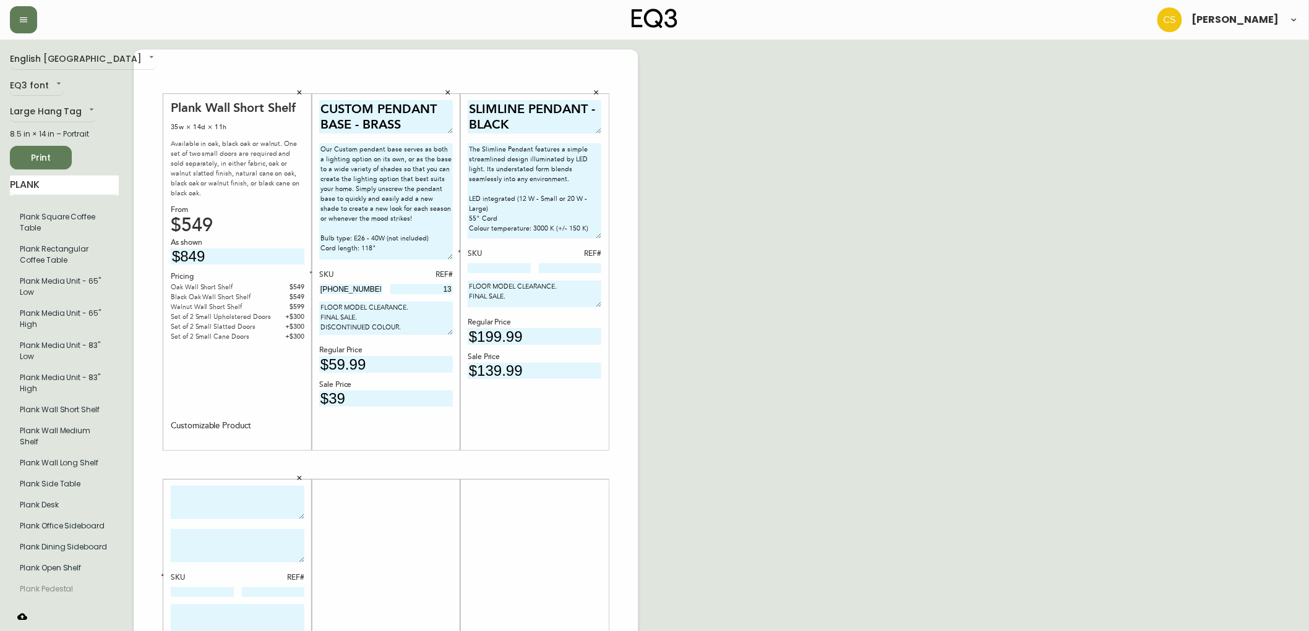
drag, startPoint x: 586, startPoint y: 232, endPoint x: 448, endPoint y: 147, distance: 161.8
click at [448, 147] on div "Plank Wall Short Shelf 35w × 14d × 11h Available in oak, black oak or walnut. O…" at bounding box center [386, 464] width 505 height 831
click at [196, 545] on textarea at bounding box center [238, 545] width 134 height 33
paste textarea "The Slimline Pendant features a simple streamlined design illuminated by LED li…"
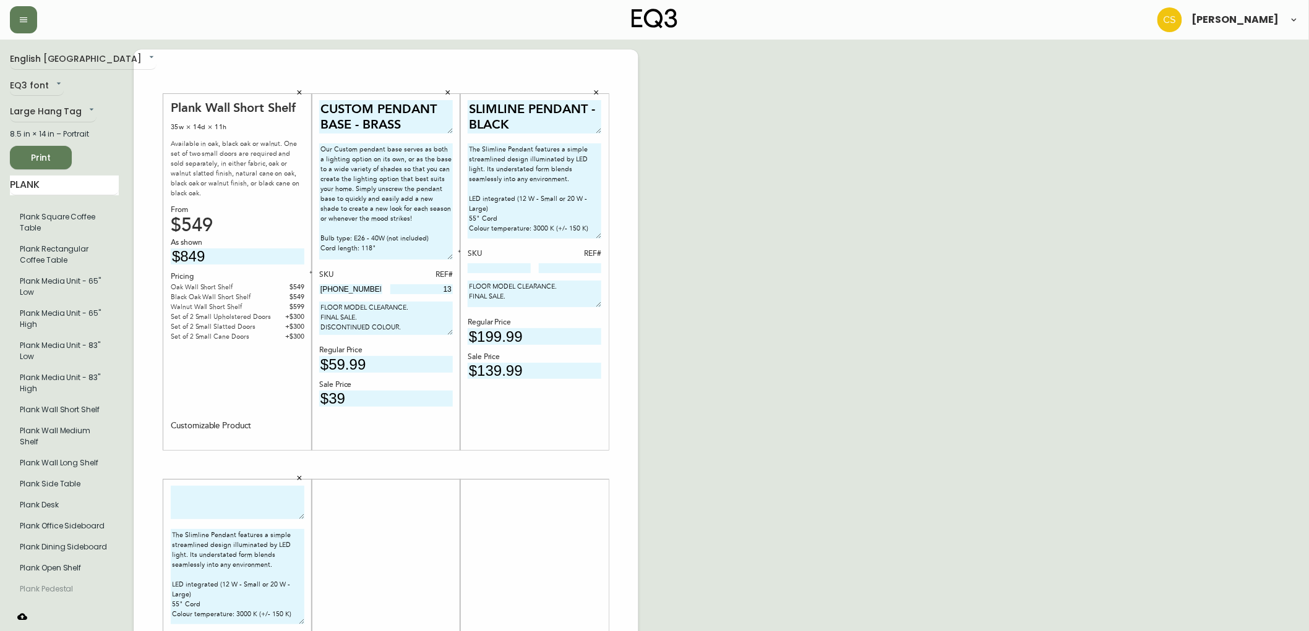
drag, startPoint x: 298, startPoint y: 561, endPoint x: 292, endPoint y: 623, distance: 62.8
click at [292, 623] on textarea "The Slimline Pendant features a simple streamlined design illuminated by LED li…" at bounding box center [238, 576] width 134 height 95
type textarea "The Slimline Pendant features a simple streamlined design illuminated by LED li…"
drag, startPoint x: 519, startPoint y: 127, endPoint x: 451, endPoint y: 85, distance: 80.0
click at [451, 85] on div "Plank Wall Short Shelf 35w × 14d × 11h Available in oak, black oak or walnut. O…" at bounding box center [386, 464] width 505 height 831
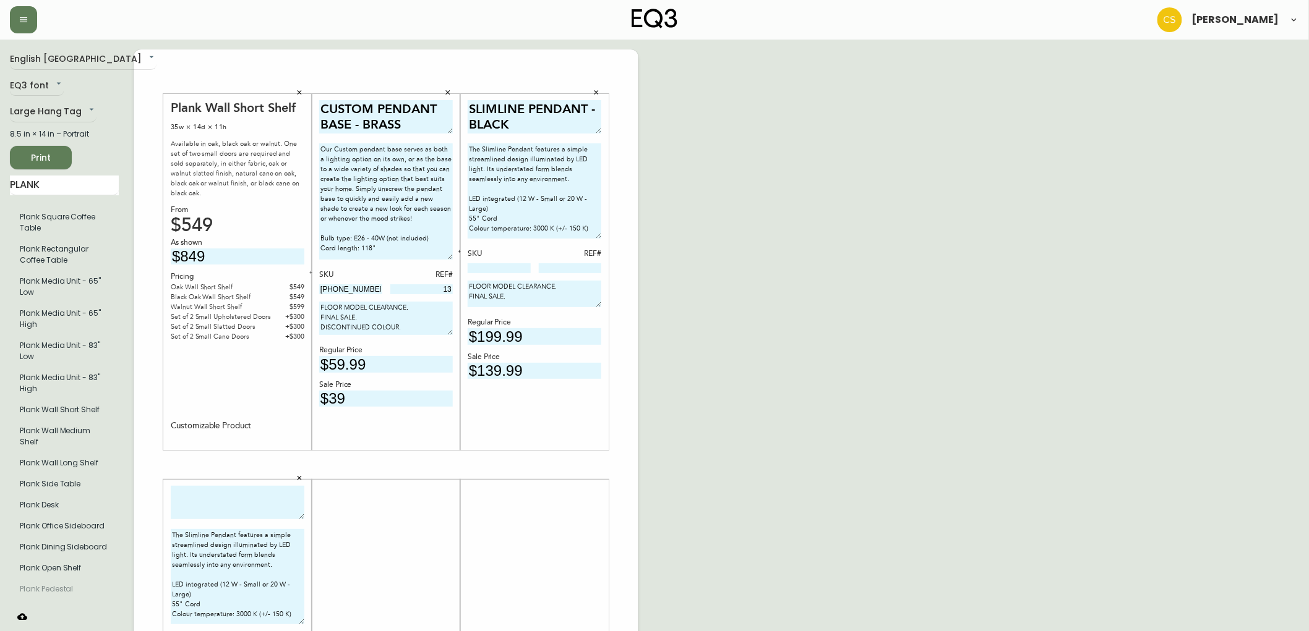
click at [221, 492] on textarea at bounding box center [238, 503] width 134 height 34
paste textarea "SLIMLINE PENDANT - BLACK"
type textarea "SLIMLINE PENDANT - BLACK"
drag, startPoint x: 512, startPoint y: 301, endPoint x: 440, endPoint y: 282, distance: 74.7
click at [440, 281] on div "Plank Wall Short Shelf 35w × 14d × 11h Available in oak, black oak or walnut. O…" at bounding box center [386, 464] width 505 height 831
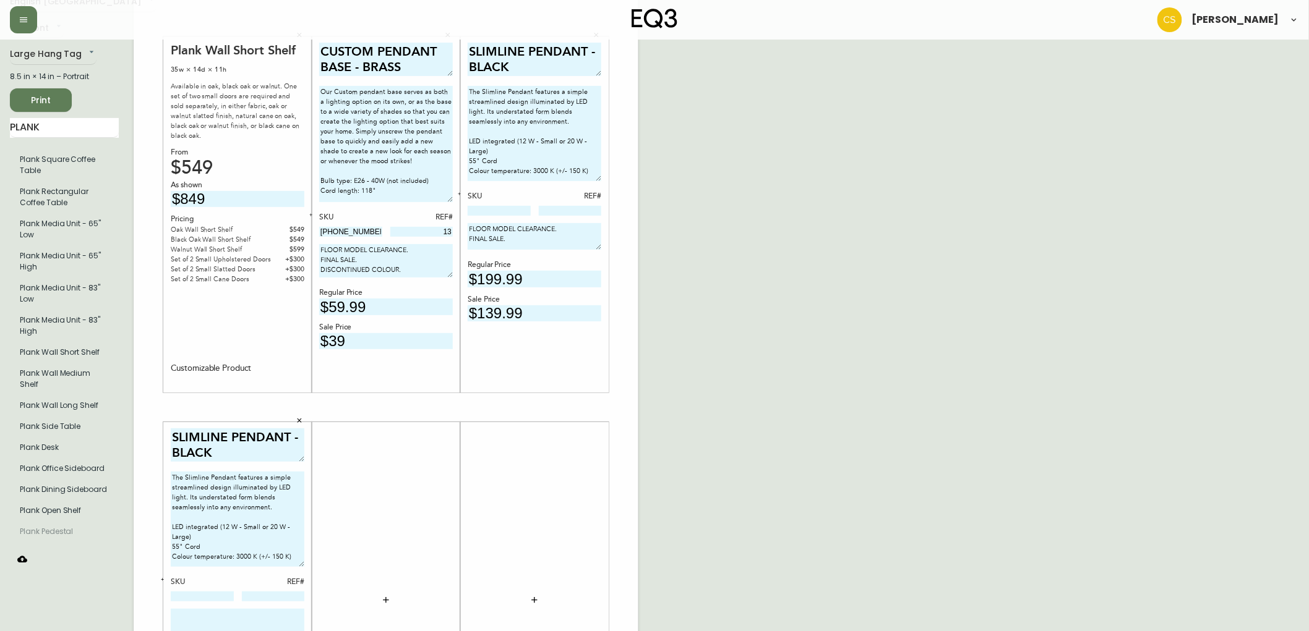
scroll to position [137, 0]
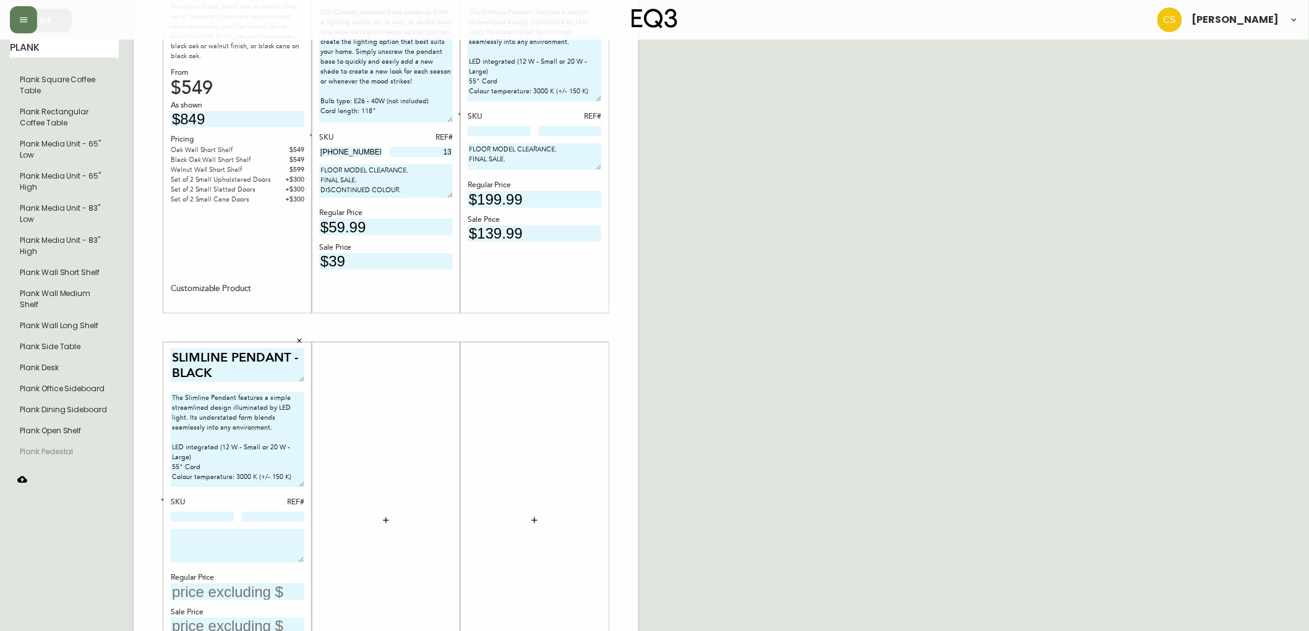
click at [236, 557] on textarea at bounding box center [238, 545] width 134 height 33
paste textarea "FLOOR MODEL CLEARANCE. FINAL SALE."
type textarea "FLOOR MODEL CLEARANCE. FINAL SALE."
click at [237, 591] on input "text" at bounding box center [238, 592] width 134 height 17
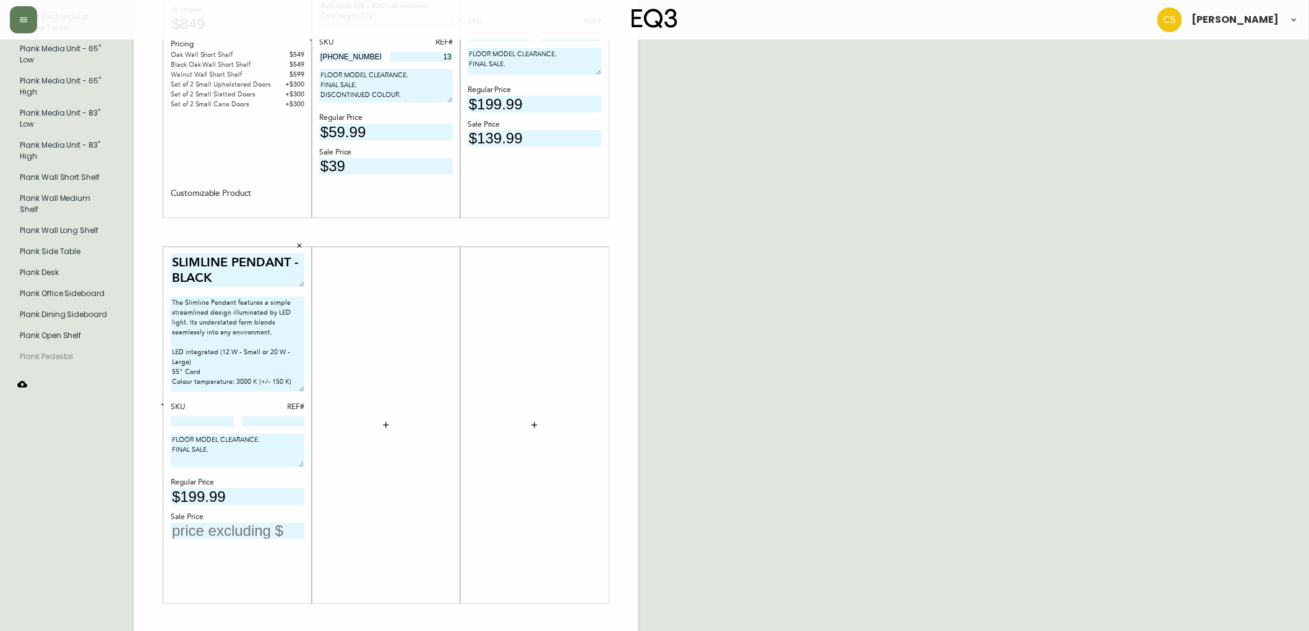
scroll to position [249, 0]
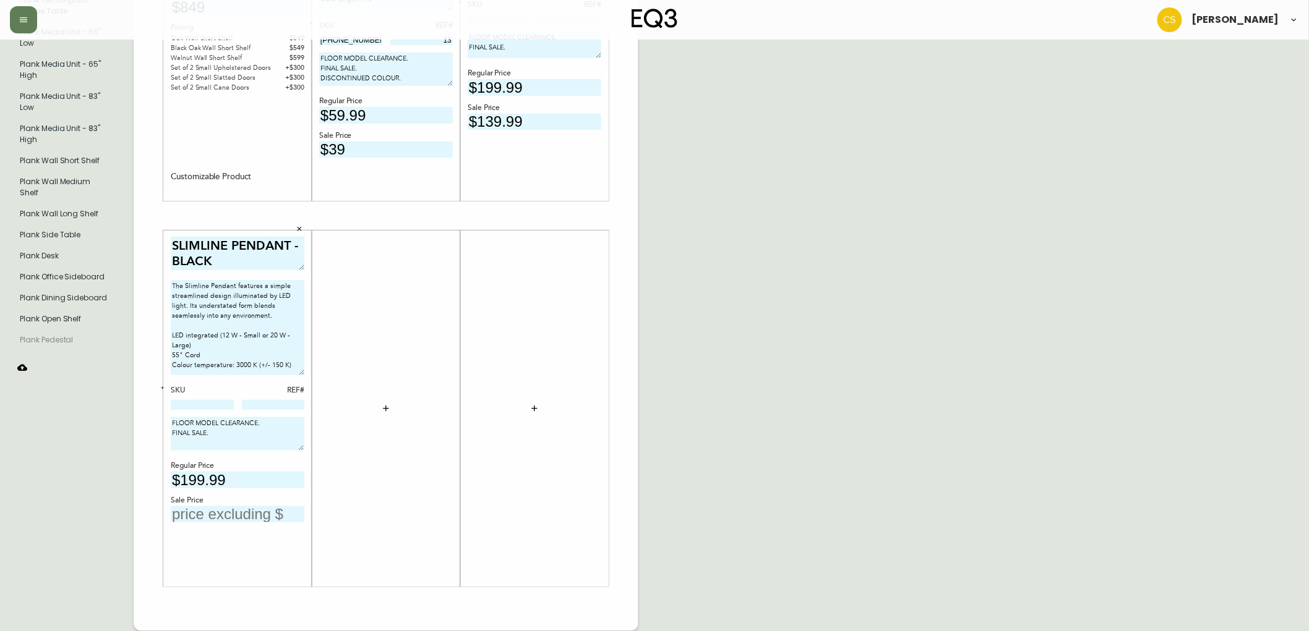
type input "$199.99"
click at [207, 502] on div "Sale Price" at bounding box center [238, 500] width 134 height 11
click at [207, 510] on input "text" at bounding box center [238, 514] width 134 height 17
type input "$139.99"
click at [767, 317] on div "English Canada en_CA EQ3 font EQ3 Large Hang Tag large 8.5 in × 14 in – Portrai…" at bounding box center [654, 215] width 1289 height 831
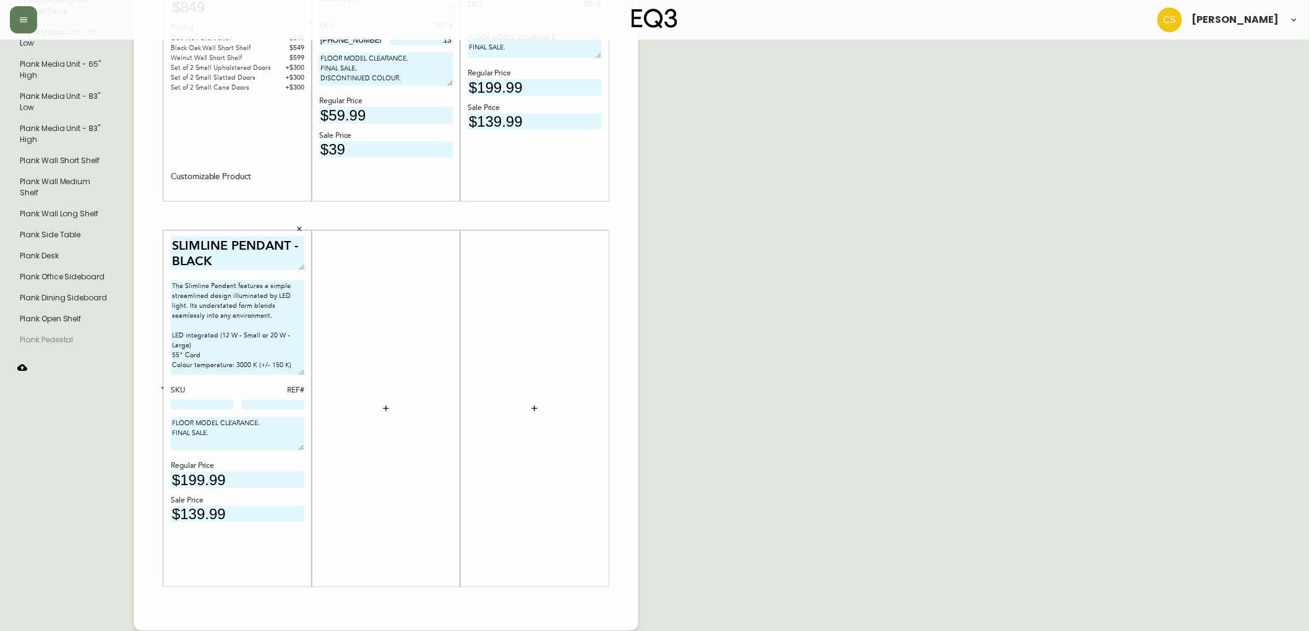
drag, startPoint x: 223, startPoint y: 261, endPoint x: 161, endPoint y: 257, distance: 61.4
click at [161, 257] on div "Plank Wall Short Shelf 35w × 14d × 11h Available in oak, black oak or walnut. O…" at bounding box center [386, 215] width 505 height 831
type textarea "SLIMLINE PENDANT - WHITE"
click at [195, 408] on input at bounding box center [202, 405] width 63 height 10
paste input "3180-380-0"
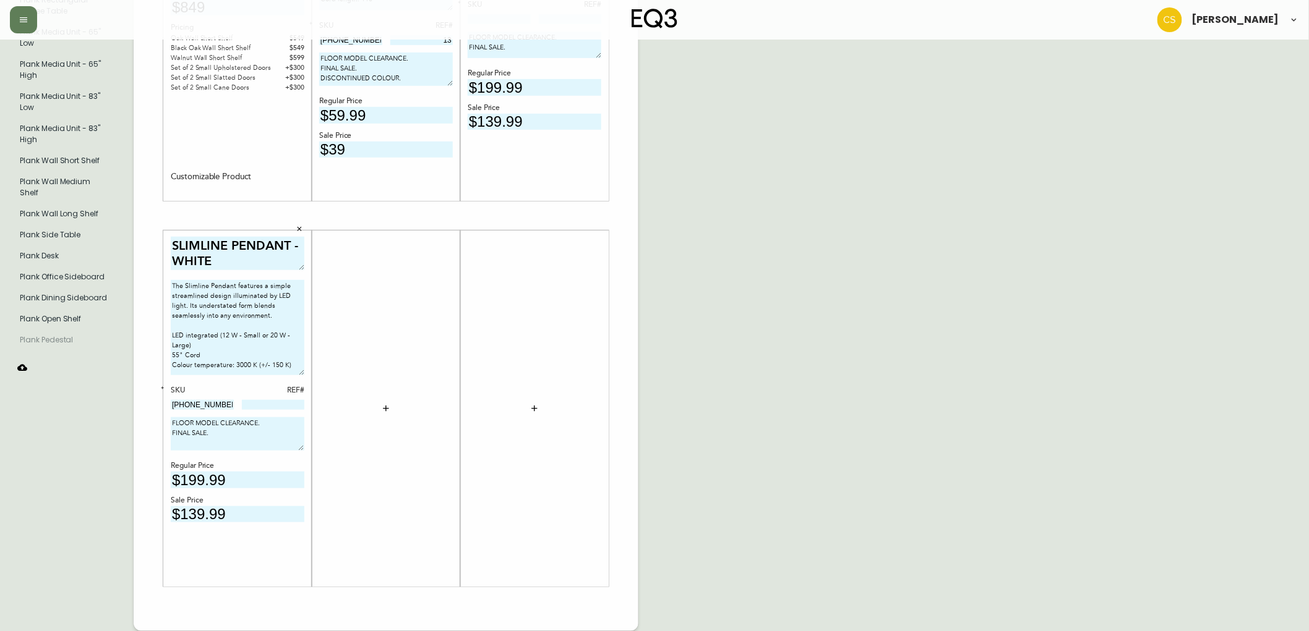
type input "3180-380-0"
click at [263, 403] on input at bounding box center [273, 405] width 63 height 10
type input "229"
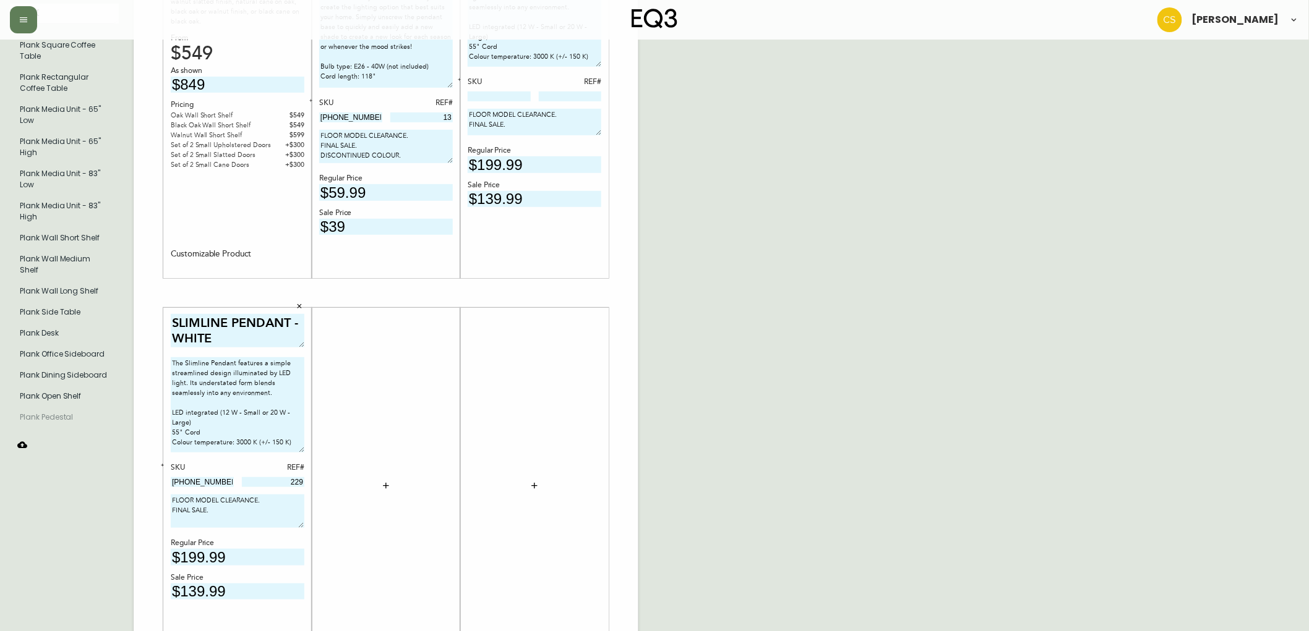
scroll to position [43, 0]
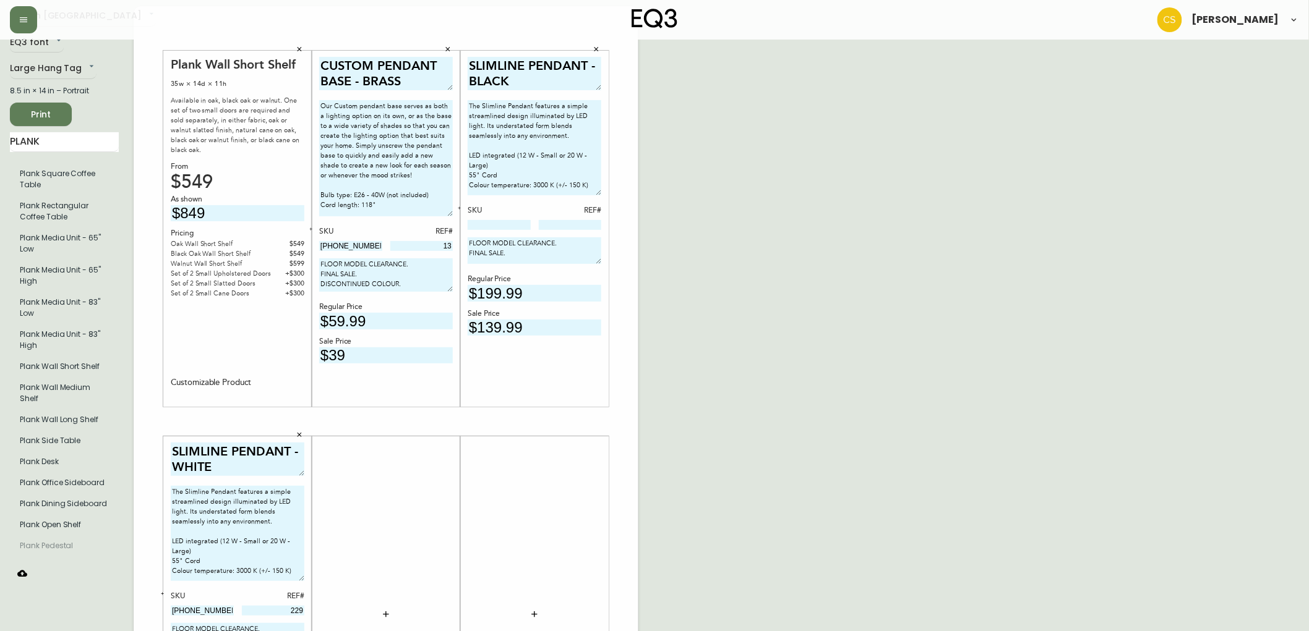
click at [508, 223] on input at bounding box center [499, 225] width 63 height 10
paste input "3180-380-1"
type input "3180-380-1"
click at [588, 220] on input at bounding box center [570, 225] width 63 height 10
type input "184"
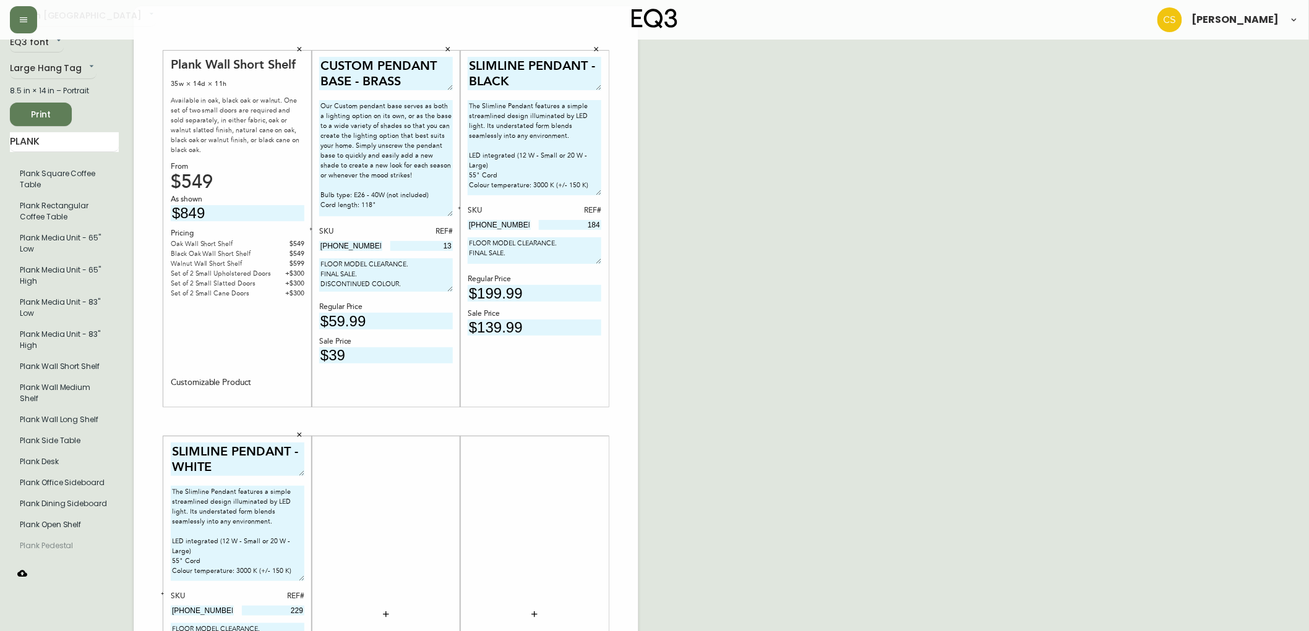
click at [761, 271] on div "English Canada en_CA EQ3 font EQ3 Large Hang Tag large 8.5 in × 14 in – Portrai…" at bounding box center [654, 421] width 1289 height 831
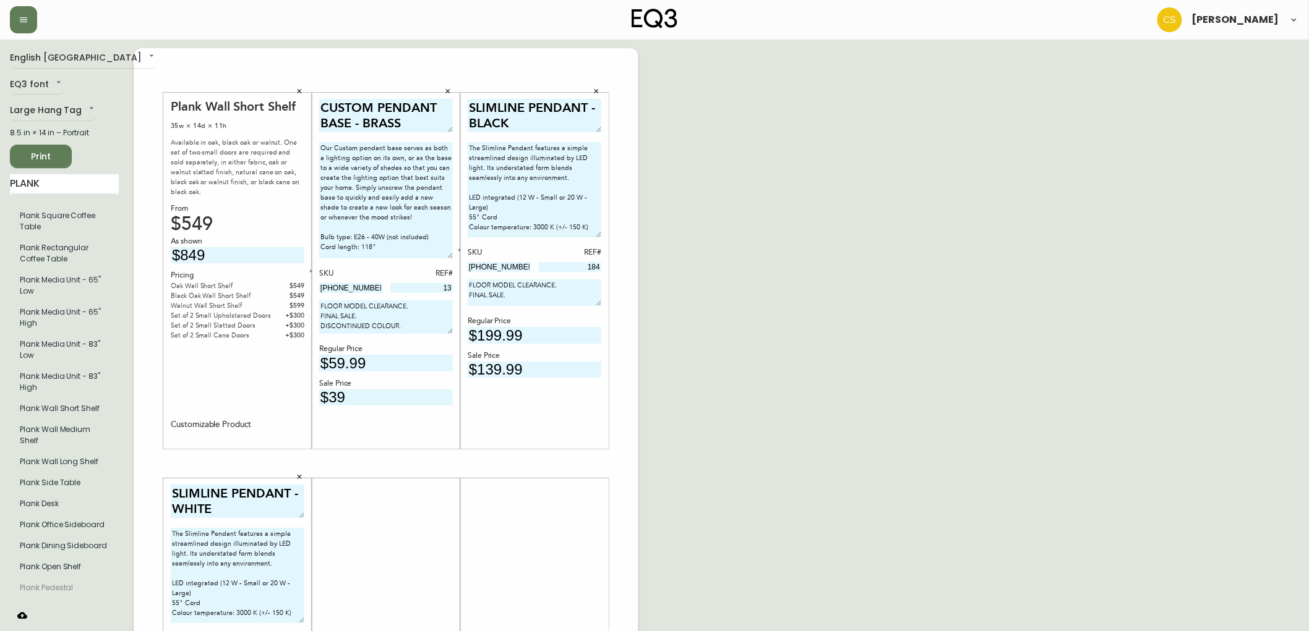
scroll to position [0, 0]
click at [973, 297] on div "English Canada en_CA EQ3 font EQ3 Large Hang Tag large 8.5 in × 14 in – Portrai…" at bounding box center [654, 464] width 1289 height 831
click at [56, 157] on span "Print" at bounding box center [41, 157] width 42 height 15
click at [297, 90] on icon "button" at bounding box center [299, 92] width 7 height 7
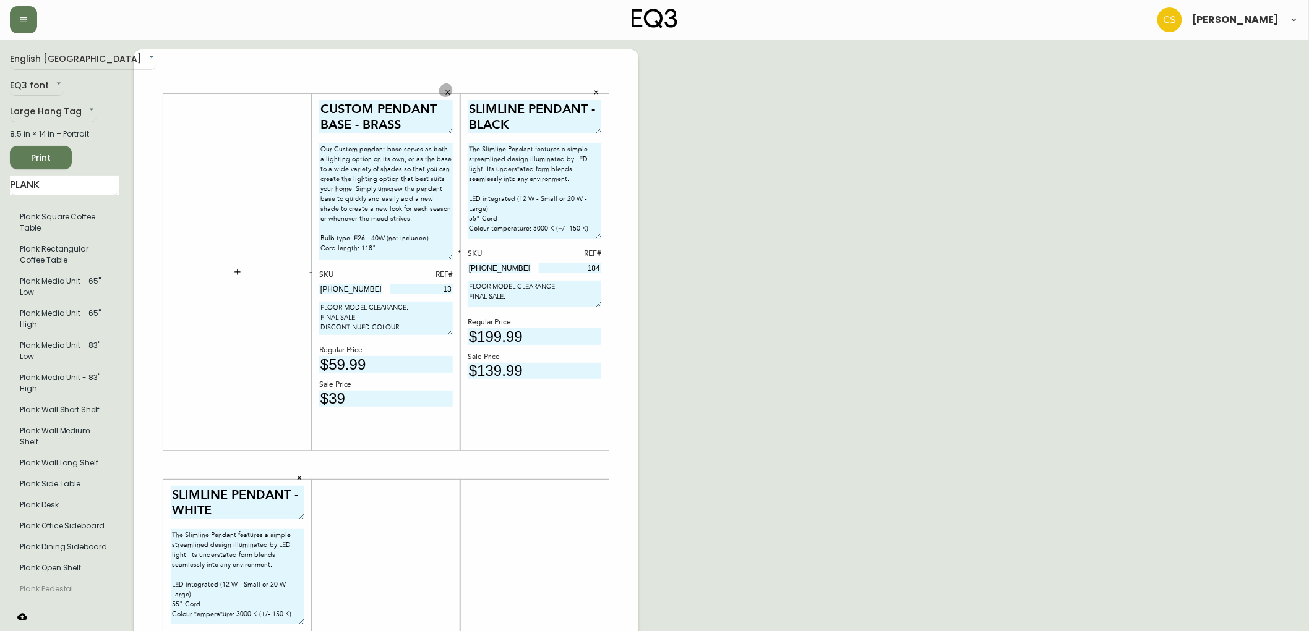
click at [444, 96] on icon "button" at bounding box center [447, 92] width 7 height 7
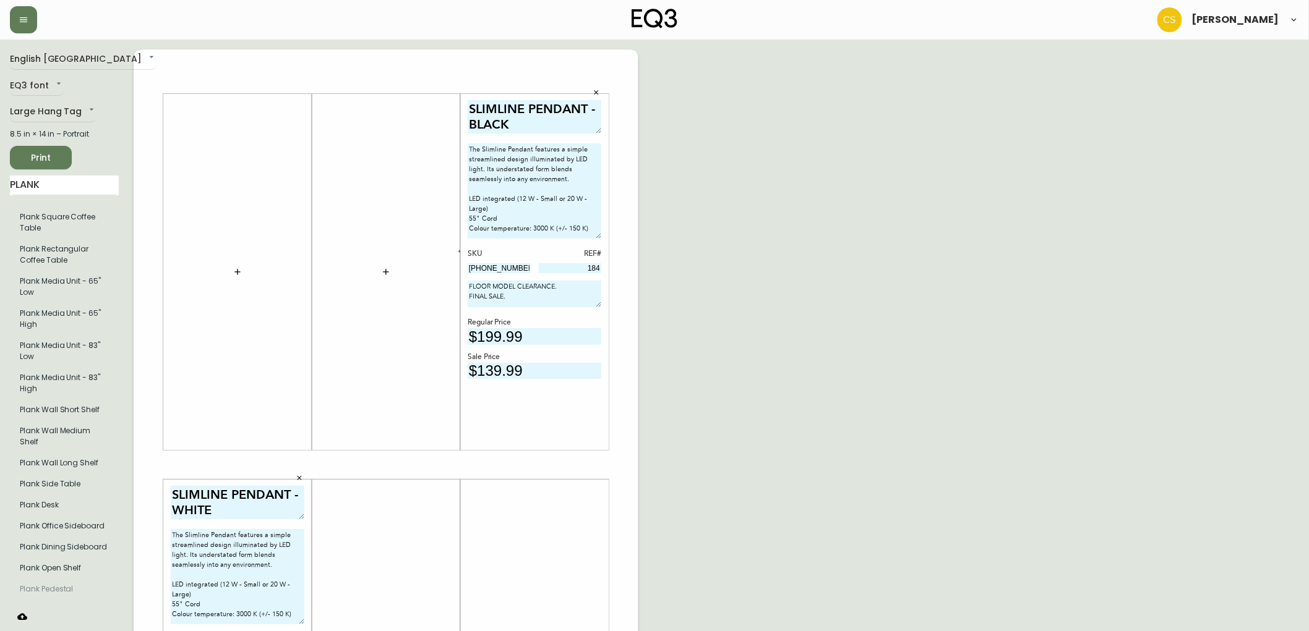
click at [601, 94] on button "button" at bounding box center [596, 92] width 19 height 19
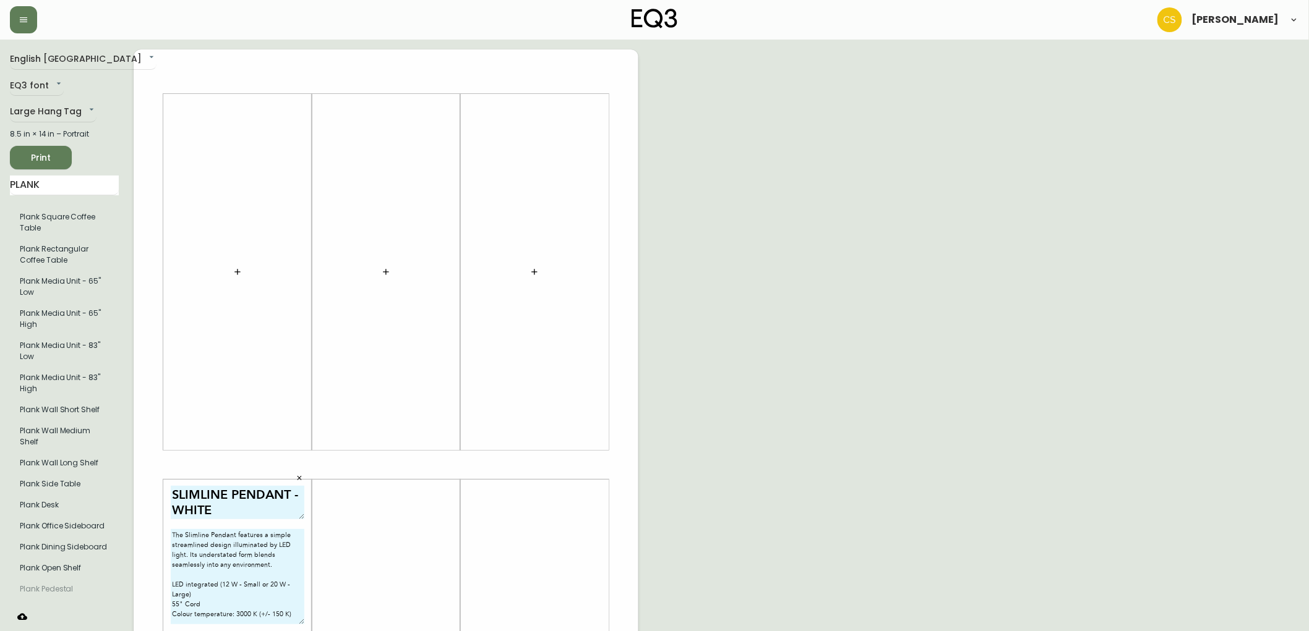
click at [299, 475] on icon "button" at bounding box center [299, 478] width 7 height 7
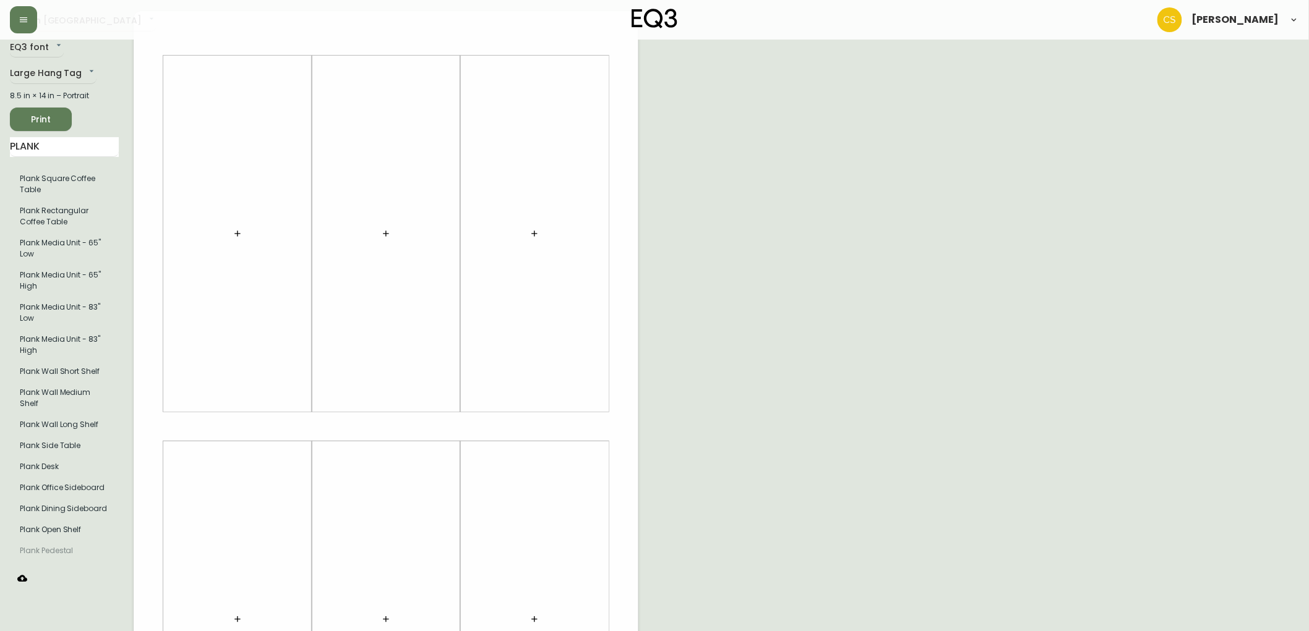
scroll to position [69, 0]
